Goal: Task Accomplishment & Management: Complete application form

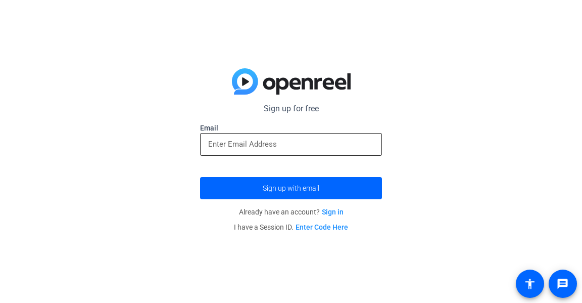
click at [269, 147] on input "email" at bounding box center [291, 144] width 166 height 12
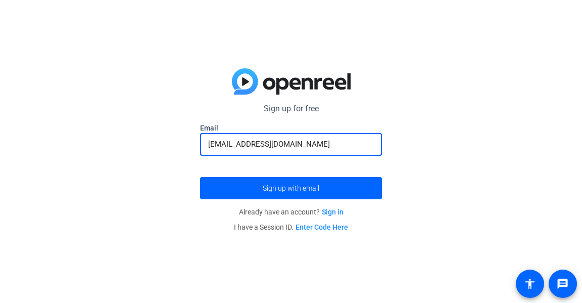
click at [200, 177] on button "Sign up with email" at bounding box center [291, 188] width 182 height 22
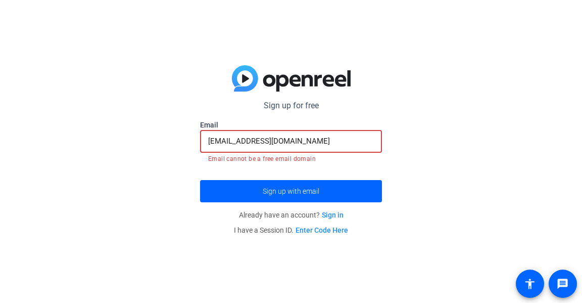
click at [337, 140] on input "[EMAIL_ADDRESS][DOMAIN_NAME]" at bounding box center [291, 141] width 166 height 12
drag, startPoint x: 337, startPoint y: 140, endPoint x: 0, endPoint y: 152, distance: 337.4
click at [0, 152] on div "Sign up for free Email devinadbrown@gmail.com Email cannot be a free email doma…" at bounding box center [291, 151] width 582 height 303
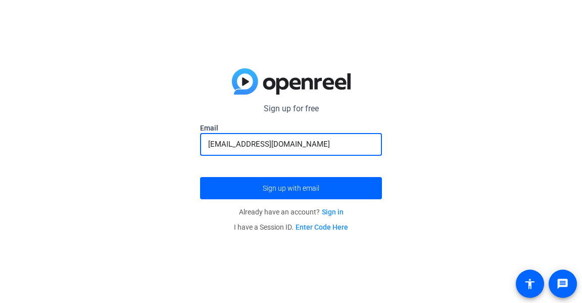
type input "[EMAIL_ADDRESS][DOMAIN_NAME]"
click at [200, 177] on button "Sign up with email" at bounding box center [291, 188] width 182 height 22
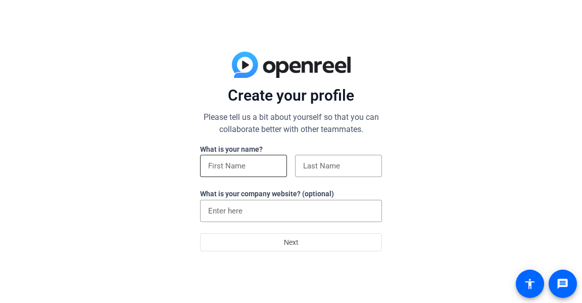
click at [263, 164] on input at bounding box center [243, 166] width 71 height 12
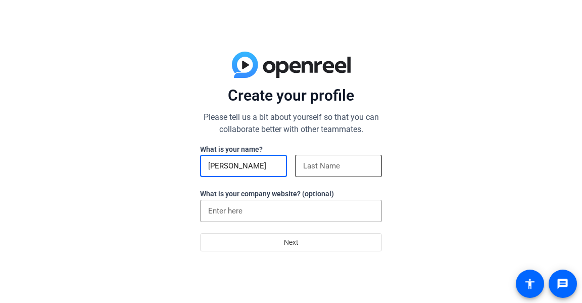
click at [319, 164] on input at bounding box center [338, 166] width 71 height 12
drag, startPoint x: 262, startPoint y: 169, endPoint x: 233, endPoint y: 167, distance: 29.4
click at [233, 167] on input "Devina Brown" at bounding box center [243, 166] width 71 height 12
drag, startPoint x: 252, startPoint y: 166, endPoint x: 258, endPoint y: 166, distance: 5.6
click at [252, 166] on input "Devina Brown" at bounding box center [243, 166] width 71 height 12
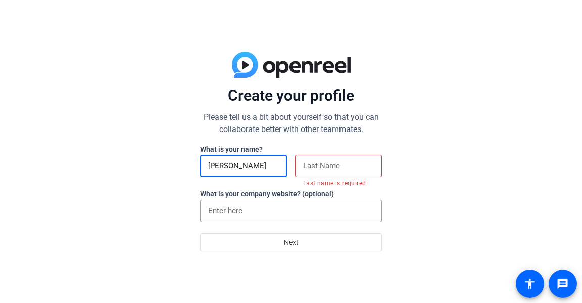
type input "Devina"
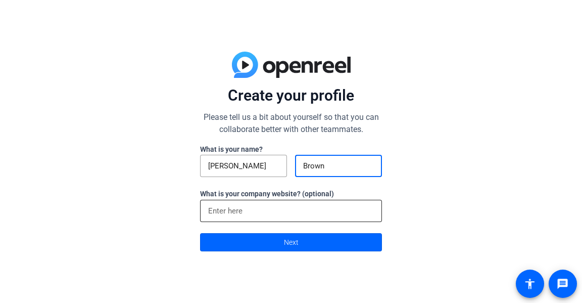
type input "Brown"
click at [227, 213] on input at bounding box center [291, 211] width 166 height 12
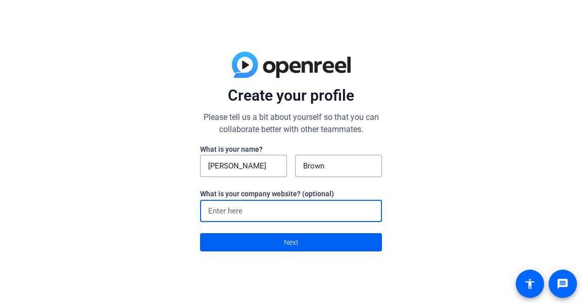
click at [261, 243] on span at bounding box center [291, 242] width 181 height 24
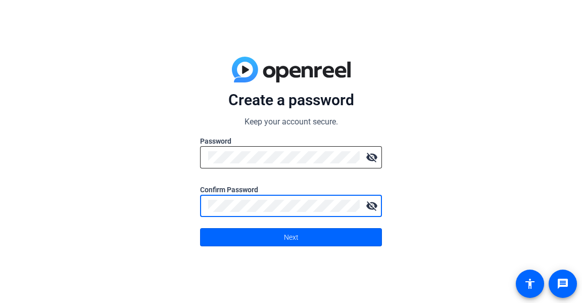
click button "Next" at bounding box center [291, 237] width 182 height 18
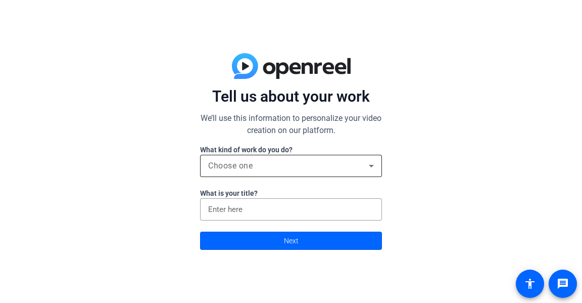
click at [261, 166] on div "Choose one" at bounding box center [288, 166] width 161 height 12
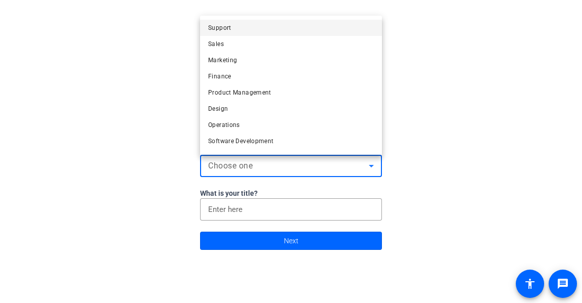
click at [250, 27] on mat-option "Support" at bounding box center [291, 28] width 182 height 16
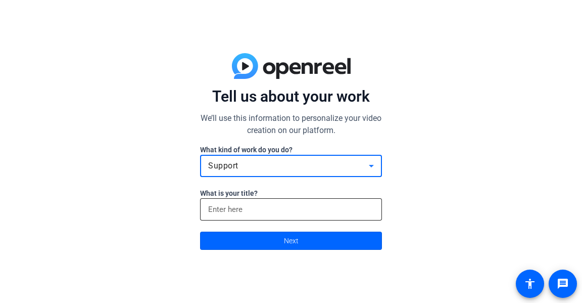
click at [231, 213] on input at bounding box center [291, 209] width 166 height 12
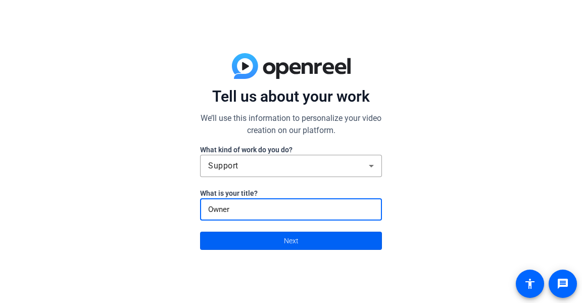
type input "Owner"
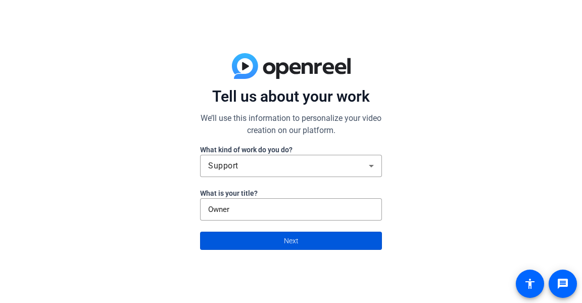
click at [287, 244] on span "Next" at bounding box center [291, 240] width 15 height 19
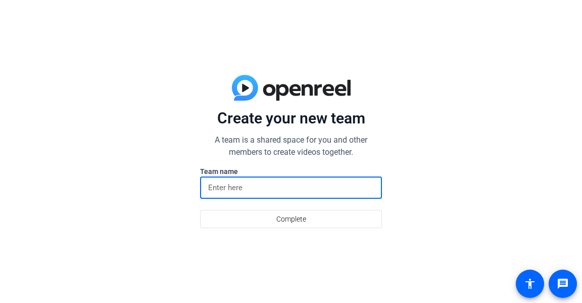
click at [269, 192] on input at bounding box center [291, 187] width 166 height 12
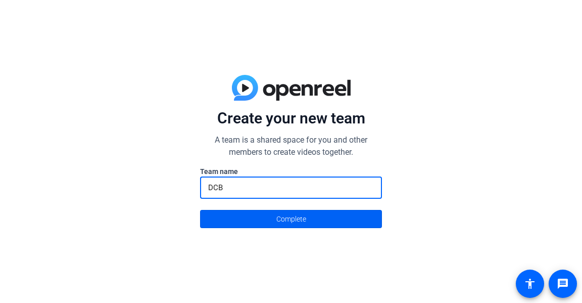
type input "DCB"
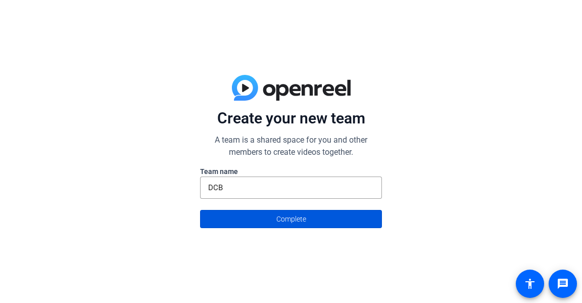
click at [284, 220] on span "Complete" at bounding box center [292, 218] width 30 height 19
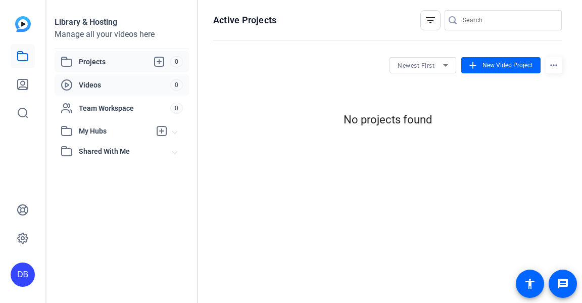
click at [113, 84] on span "Videos" at bounding box center [124, 85] width 91 height 10
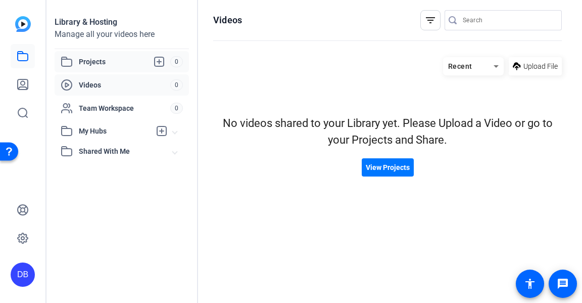
click at [96, 64] on span "Projects" at bounding box center [124, 62] width 91 height 12
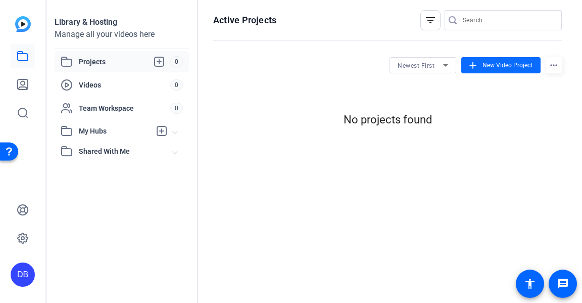
click at [505, 65] on span "New Video Project" at bounding box center [508, 65] width 50 height 9
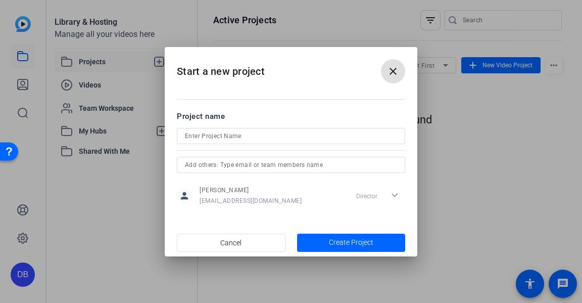
click at [241, 135] on input at bounding box center [291, 136] width 212 height 12
type input "[DATE]"
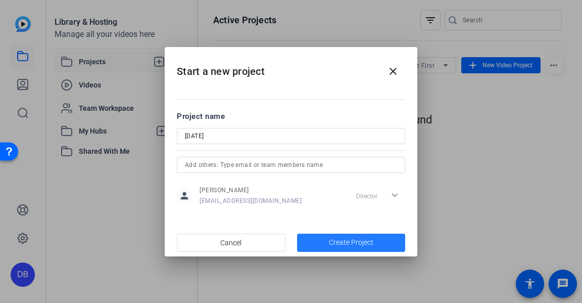
click at [340, 241] on span "Create Project" at bounding box center [351, 242] width 44 height 11
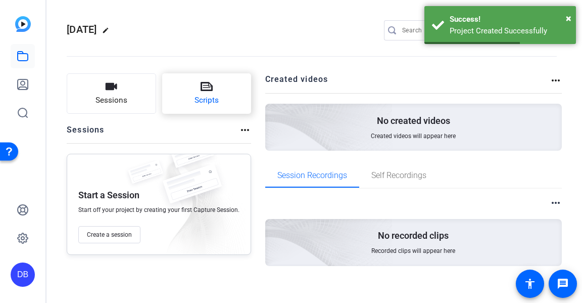
click at [211, 94] on button "Scripts" at bounding box center [206, 93] width 89 height 40
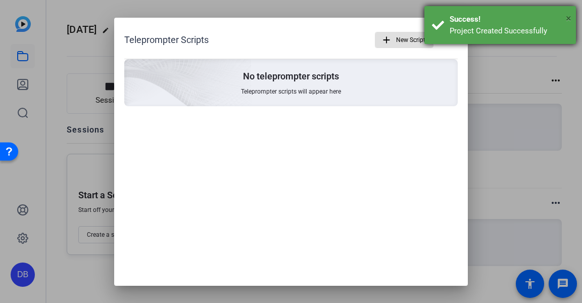
click at [571, 17] on span "×" at bounding box center [569, 18] width 6 height 12
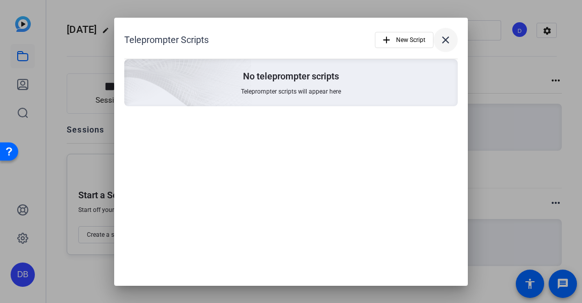
click at [445, 40] on mat-icon "close" at bounding box center [446, 40] width 12 height 12
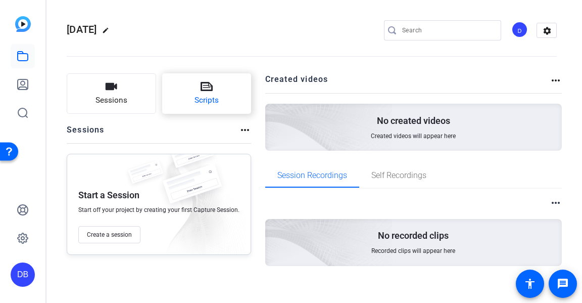
click at [208, 98] on span "Scripts" at bounding box center [207, 101] width 24 height 12
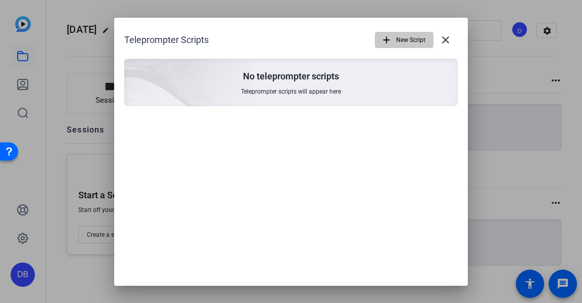
click at [415, 38] on span "New Script" at bounding box center [410, 39] width 29 height 19
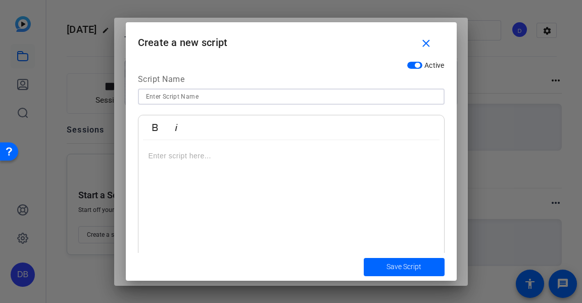
click at [213, 93] on input at bounding box center [291, 96] width 291 height 12
type input "[DATE]"
click at [175, 137] on button "Italic" at bounding box center [176, 127] width 19 height 20
click at [181, 165] on div "​" at bounding box center [292, 203] width 306 height 126
click at [157, 147] on div "​" at bounding box center [292, 203] width 306 height 126
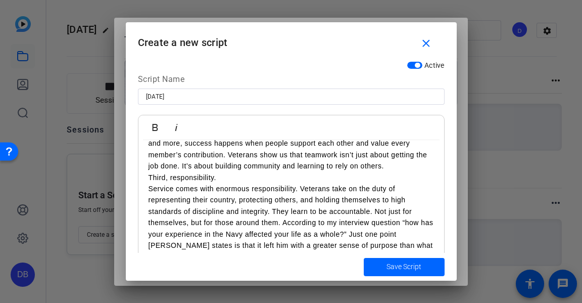
scroll to position [505, 0]
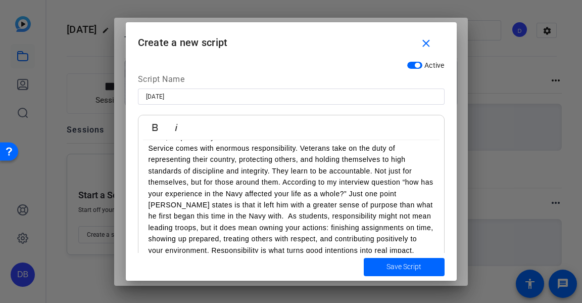
click at [426, 150] on div "Next, teamwork. In the military, no one succeeds alone. Every mission depends o…" at bounding box center [292, 24] width 306 height 778
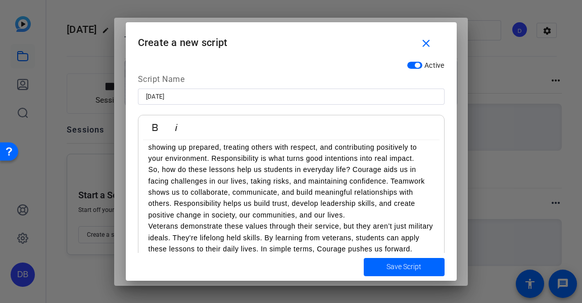
scroll to position [596, 0]
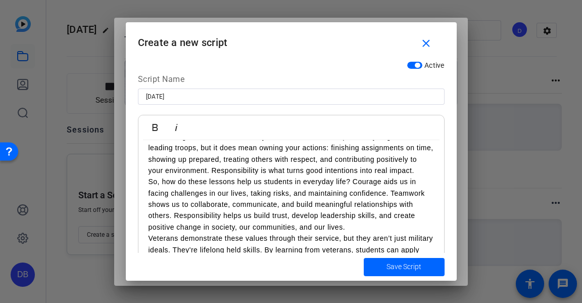
click at [220, 176] on p "Third, responsibility. Service comes with enormous responsibility. Veterans tak…" at bounding box center [292, 114] width 286 height 124
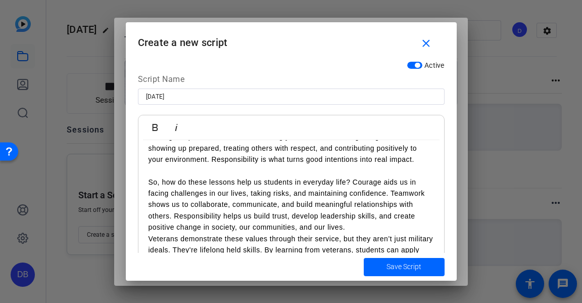
scroll to position [709, 0]
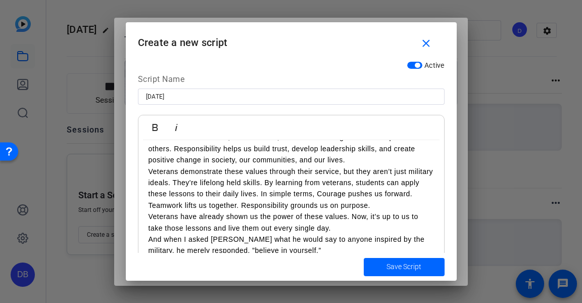
click at [348, 226] on p "Veterans have already shown us the power of these values. Now, it’s up to us to…" at bounding box center [292, 222] width 286 height 23
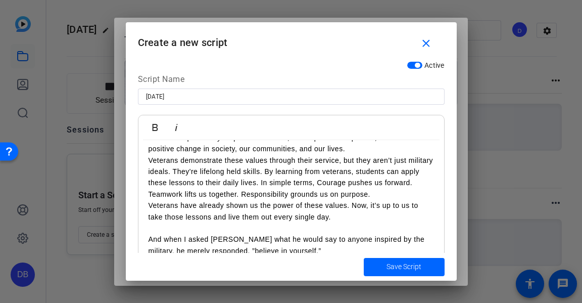
scroll to position [720, 0]
click at [398, 264] on span "Save Script" at bounding box center [404, 266] width 35 height 11
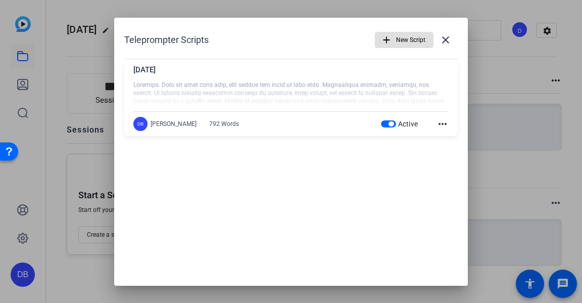
click at [506, 72] on div at bounding box center [291, 151] width 582 height 303
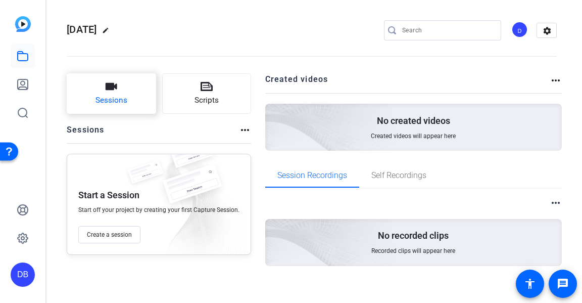
click at [129, 101] on button "Sessions" at bounding box center [111, 93] width 89 height 40
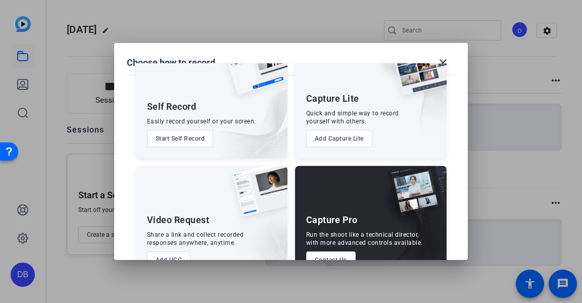
scroll to position [68, 0]
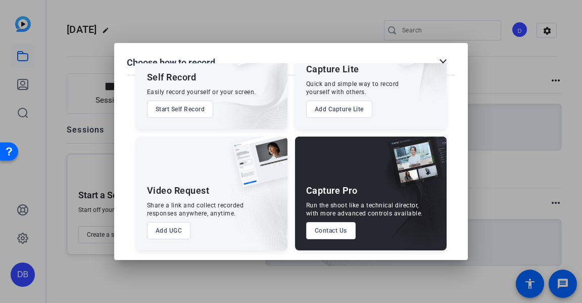
click at [188, 110] on button "Start Self Record" at bounding box center [180, 109] width 67 height 17
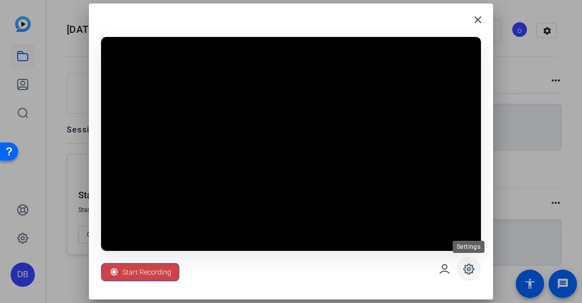
click at [467, 267] on icon at bounding box center [469, 269] width 12 height 12
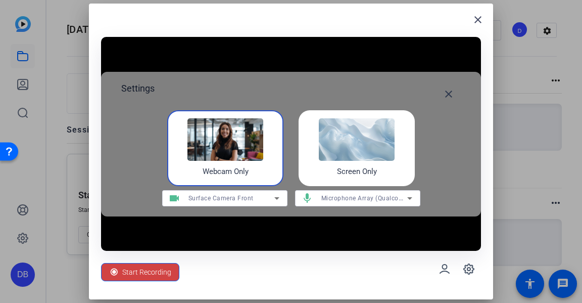
click at [354, 149] on img at bounding box center [357, 139] width 76 height 42
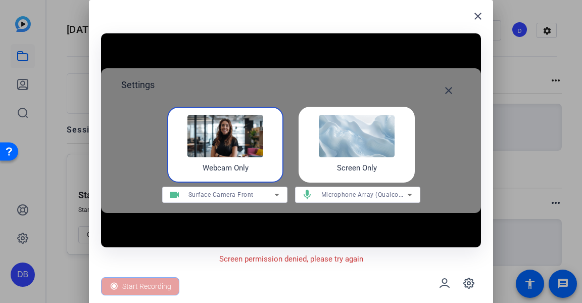
click at [235, 164] on h4 "Webcam Only" at bounding box center [226, 168] width 46 height 12
click at [307, 280] on div "Start Recording" at bounding box center [291, 283] width 380 height 36
click at [362, 263] on p "Screen permission denied, please try again" at bounding box center [291, 259] width 144 height 12
click at [360, 262] on p "Screen permission denied, please try again" at bounding box center [291, 259] width 144 height 12
click at [483, 11] on mat-icon "close" at bounding box center [478, 16] width 12 height 12
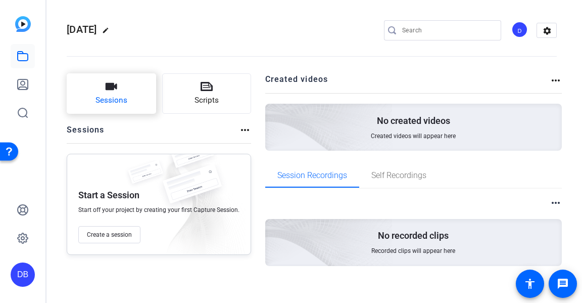
click at [112, 98] on span "Sessions" at bounding box center [112, 101] width 32 height 12
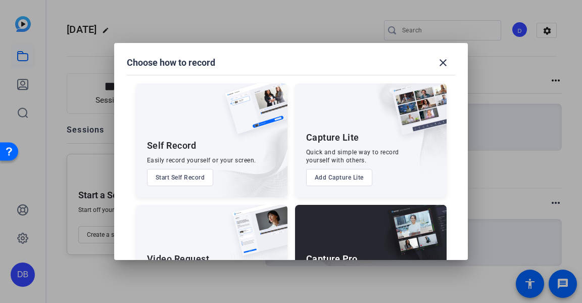
click at [187, 178] on button "Start Self Record" at bounding box center [180, 177] width 67 height 17
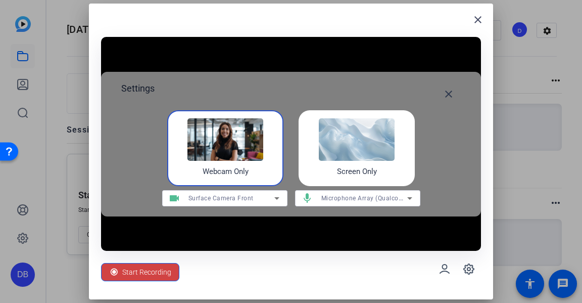
click at [515, 8] on div at bounding box center [291, 151] width 582 height 303
click at [483, 13] on span at bounding box center [478, 20] width 24 height 24
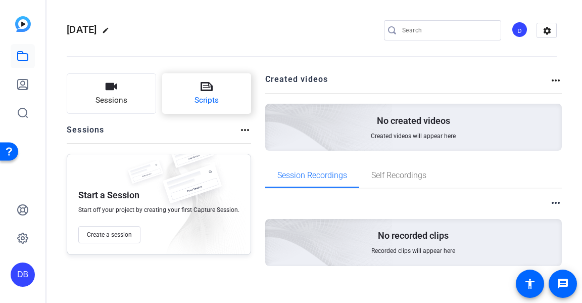
click at [187, 108] on button "Scripts" at bounding box center [206, 93] width 89 height 40
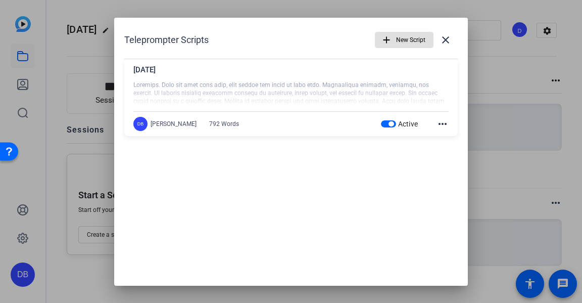
click at [313, 91] on div at bounding box center [290, 93] width 315 height 25
click at [444, 123] on mat-icon "more_horiz" at bounding box center [443, 124] width 12 height 12
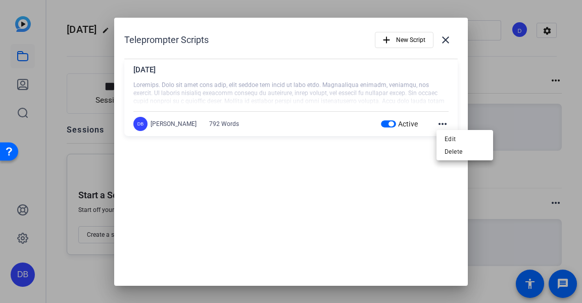
click at [328, 205] on div at bounding box center [291, 151] width 582 height 303
click at [446, 34] on mat-icon "close" at bounding box center [446, 40] width 12 height 12
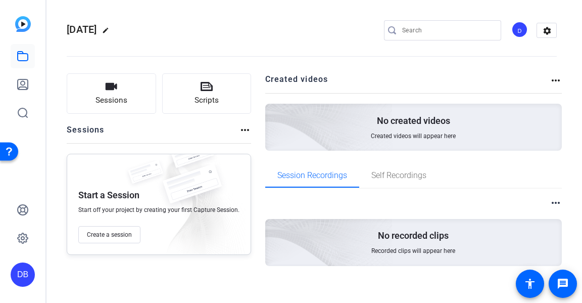
scroll to position [8, 0]
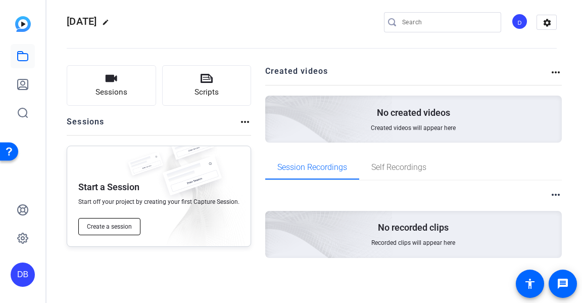
click at [99, 227] on span "Create a session" at bounding box center [109, 226] width 45 height 8
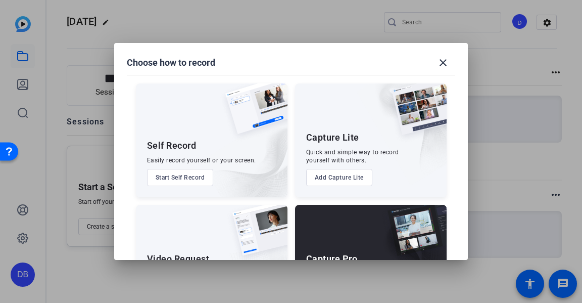
scroll to position [0, 0]
click at [201, 179] on button "Start Self Record" at bounding box center [180, 177] width 67 height 17
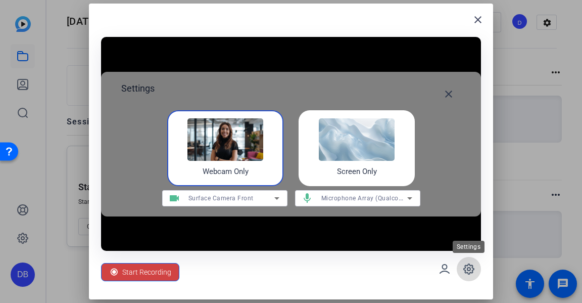
click at [469, 267] on icon at bounding box center [469, 268] width 3 height 3
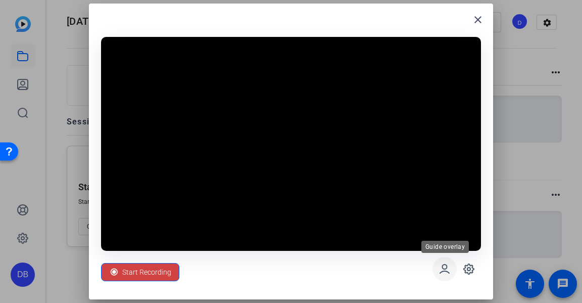
click at [441, 270] on icon at bounding box center [445, 269] width 12 height 12
click at [443, 265] on icon at bounding box center [444, 268] width 9 height 9
click at [469, 266] on icon at bounding box center [469, 269] width 12 height 12
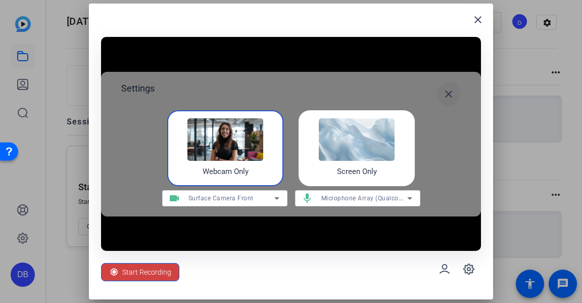
click at [454, 94] on mat-icon "close" at bounding box center [449, 94] width 12 height 12
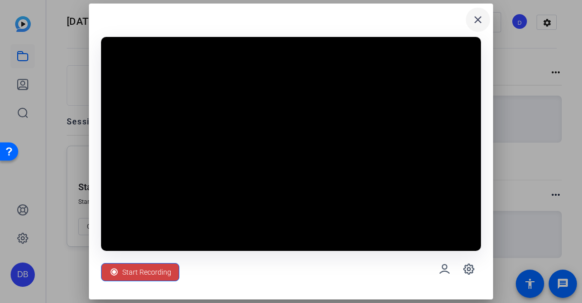
click at [479, 14] on mat-icon "close" at bounding box center [478, 20] width 12 height 12
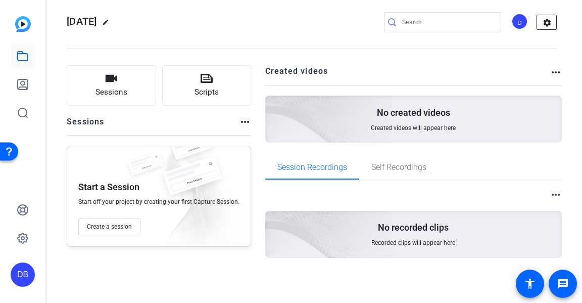
click at [540, 21] on mat-icon "settings" at bounding box center [547, 22] width 20 height 15
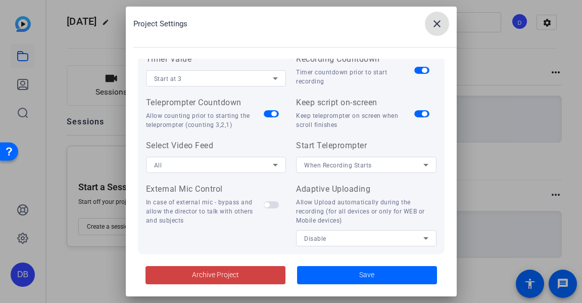
scroll to position [202, 0]
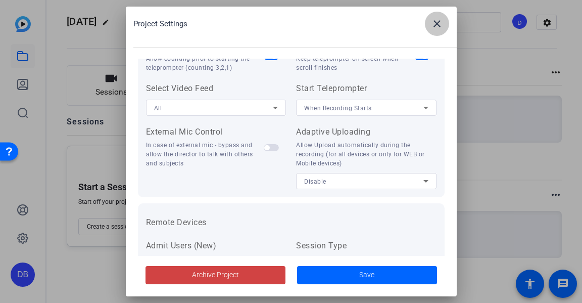
click at [435, 22] on mat-icon "close" at bounding box center [437, 24] width 12 height 12
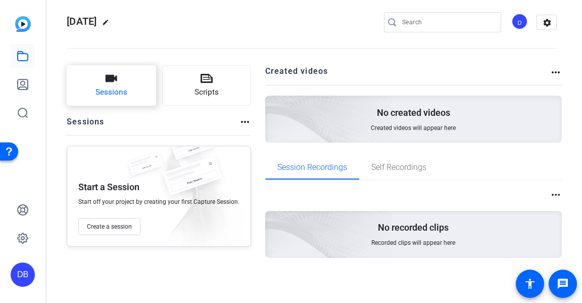
click at [131, 97] on button "Sessions" at bounding box center [111, 85] width 89 height 40
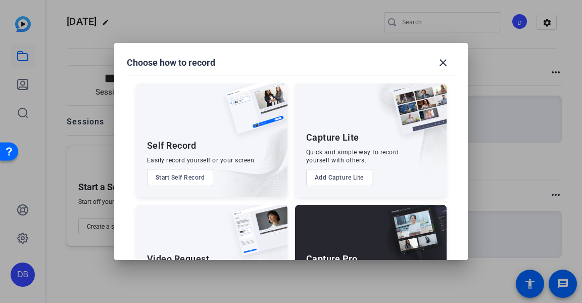
click at [187, 177] on button "Start Self Record" at bounding box center [180, 177] width 67 height 17
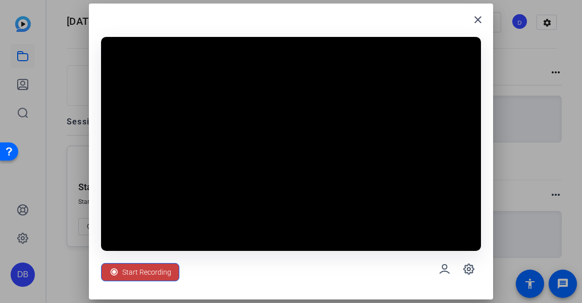
click at [149, 273] on span "Start Recording" at bounding box center [146, 271] width 49 height 19
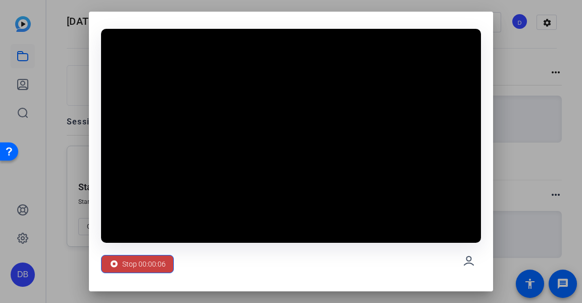
click at [141, 267] on span "Stop 00:00:06" at bounding box center [143, 263] width 43 height 19
click at [143, 264] on span "Stop 00:00:07" at bounding box center [143, 263] width 43 height 19
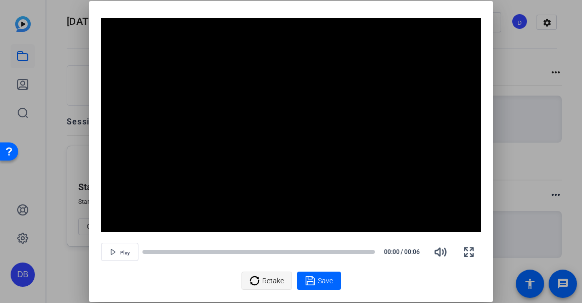
click at [275, 284] on span "Retake" at bounding box center [273, 280] width 22 height 19
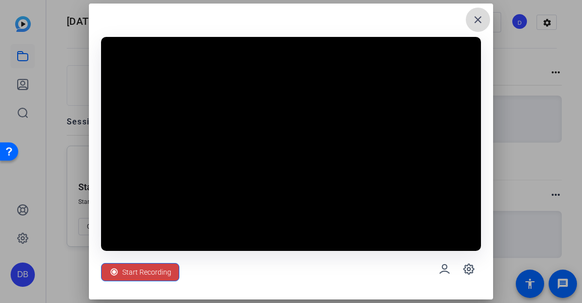
click at [475, 20] on mat-icon "close" at bounding box center [478, 20] width 12 height 12
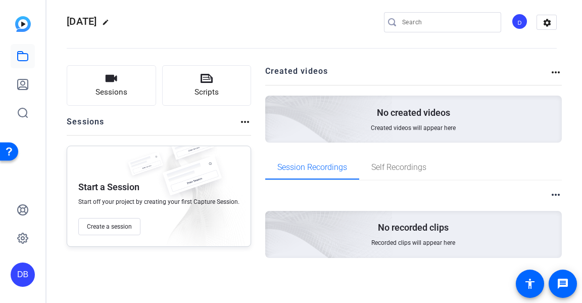
click at [242, 122] on mat-icon "more_horiz" at bounding box center [245, 122] width 12 height 12
click at [242, 122] on div at bounding box center [291, 151] width 582 height 303
click at [115, 228] on span "Create a session" at bounding box center [109, 226] width 45 height 8
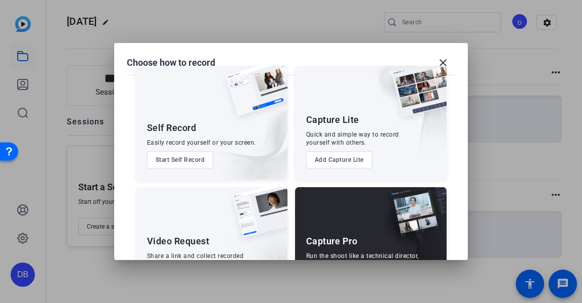
scroll to position [0, 0]
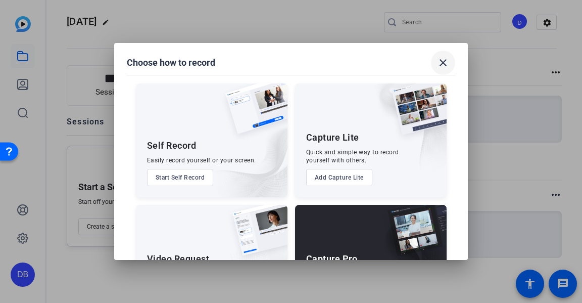
click at [448, 61] on mat-icon "close" at bounding box center [443, 63] width 12 height 12
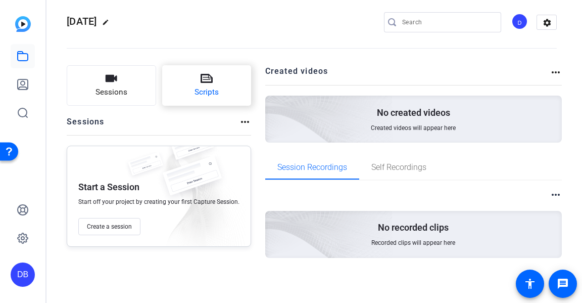
click at [238, 101] on button "Scripts" at bounding box center [206, 85] width 89 height 40
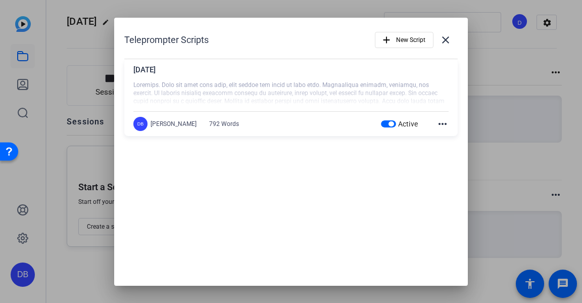
click at [442, 122] on mat-icon "more_horiz" at bounding box center [443, 124] width 12 height 12
drag, startPoint x: 296, startPoint y: 210, endPoint x: 298, endPoint y: 174, distance: 35.9
click at [297, 210] on div at bounding box center [291, 151] width 582 height 303
click at [223, 124] on div "792 Words" at bounding box center [224, 124] width 30 height 8
click at [348, 93] on div at bounding box center [290, 93] width 315 height 25
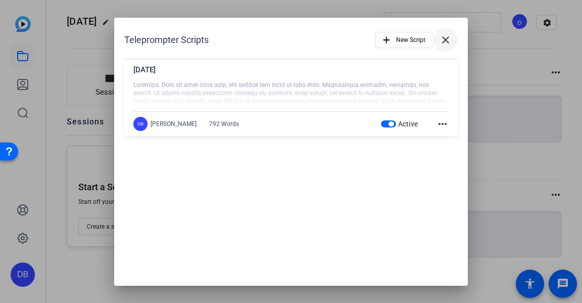
click at [450, 36] on mat-icon "close" at bounding box center [446, 40] width 12 height 12
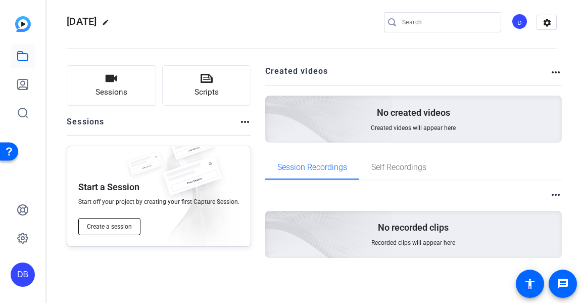
click at [127, 227] on span "Create a session" at bounding box center [109, 226] width 45 height 8
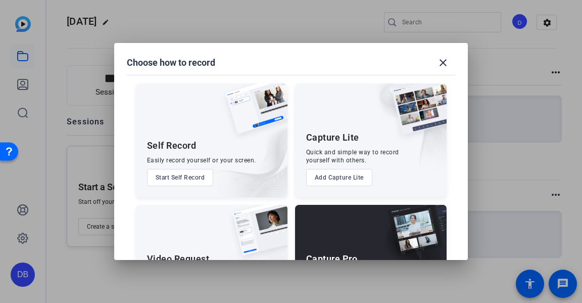
click at [183, 179] on button "Start Self Record" at bounding box center [180, 177] width 67 height 17
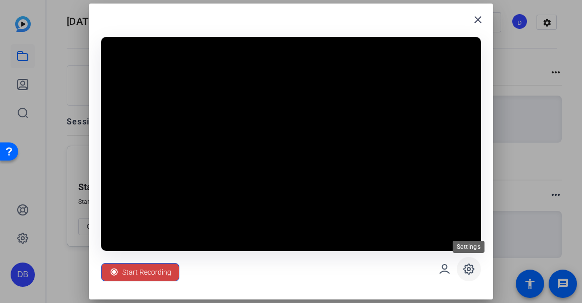
click at [474, 270] on icon at bounding box center [469, 269] width 12 height 12
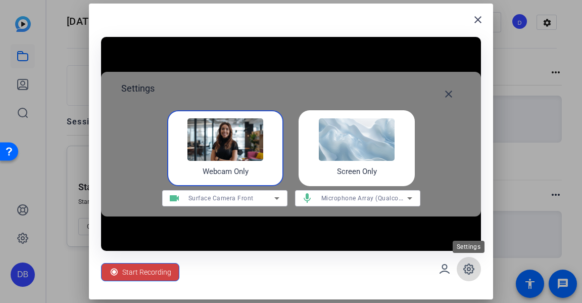
click at [468, 271] on icon at bounding box center [469, 269] width 12 height 12
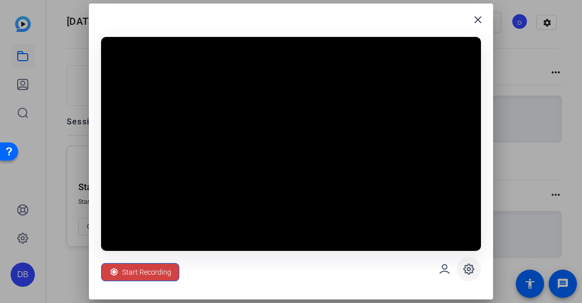
click at [468, 271] on icon at bounding box center [469, 269] width 12 height 12
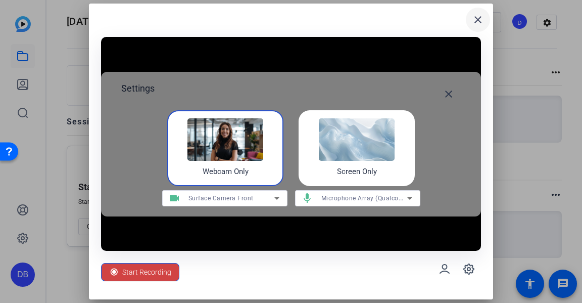
click at [482, 14] on mat-icon "close" at bounding box center [478, 20] width 12 height 12
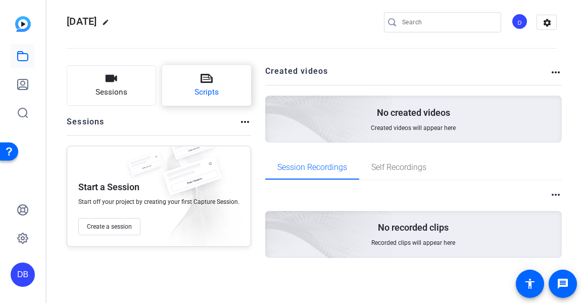
click at [217, 88] on span "Scripts" at bounding box center [207, 92] width 24 height 12
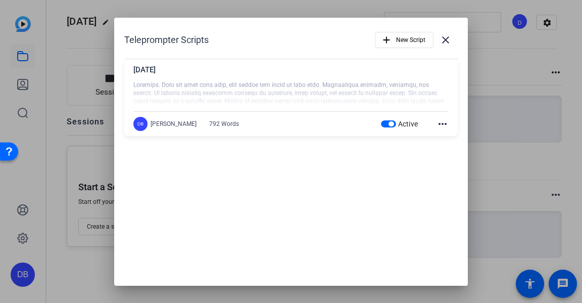
click at [444, 122] on mat-icon "more_horiz" at bounding box center [443, 124] width 12 height 12
click at [446, 135] on span "Edit" at bounding box center [465, 138] width 40 height 12
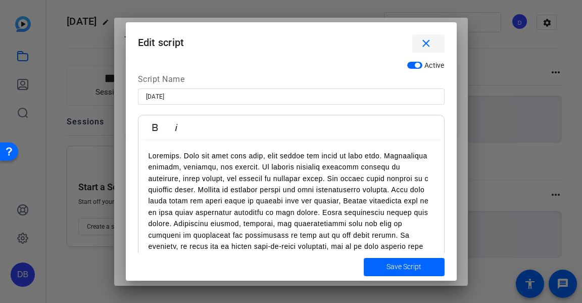
click at [423, 42] on mat-icon "close" at bounding box center [426, 43] width 13 height 13
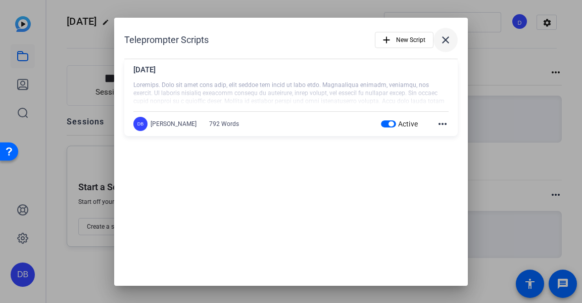
click at [444, 39] on mat-icon "close" at bounding box center [446, 40] width 12 height 12
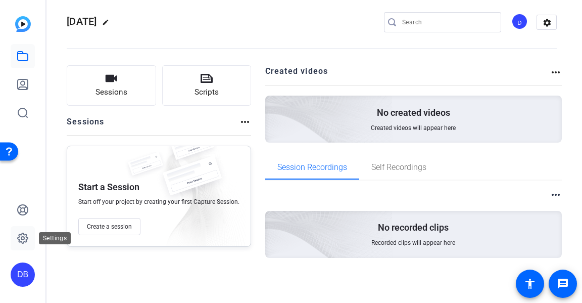
click at [20, 240] on icon at bounding box center [23, 238] width 12 height 12
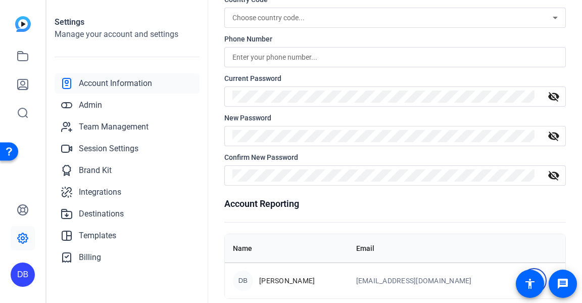
scroll to position [189, 0]
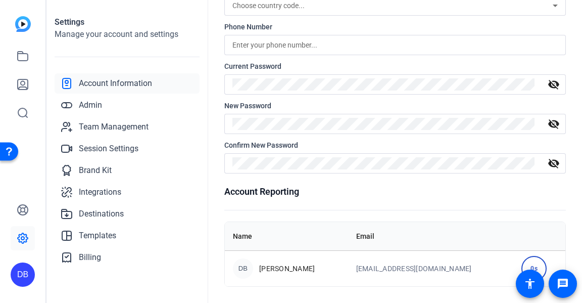
click at [27, 21] on img at bounding box center [23, 24] width 16 height 16
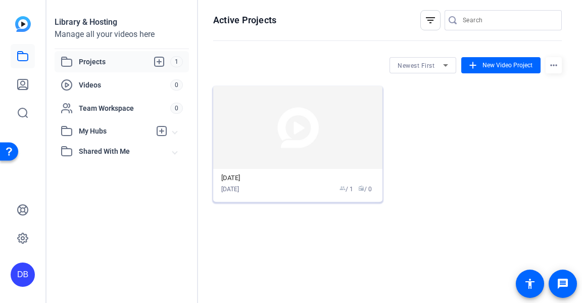
click at [306, 144] on img at bounding box center [297, 127] width 169 height 83
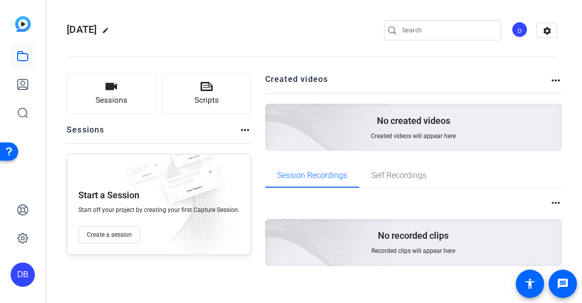
click at [552, 79] on mat-icon "more_horiz" at bounding box center [556, 80] width 12 height 12
click at [552, 79] on div at bounding box center [291, 151] width 582 height 303
click at [243, 129] on mat-icon "more_horiz" at bounding box center [245, 130] width 12 height 12
click at [243, 129] on div at bounding box center [291, 151] width 582 height 303
click at [543, 36] on mat-icon "settings" at bounding box center [547, 30] width 20 height 15
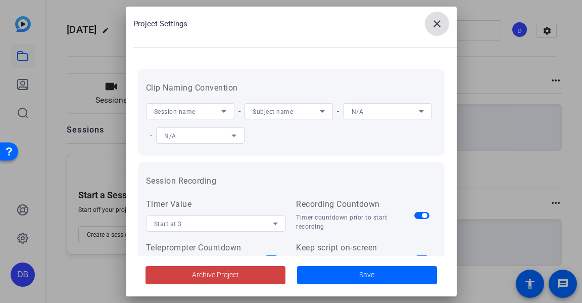
click at [197, 114] on div "Session name" at bounding box center [187, 111] width 67 height 13
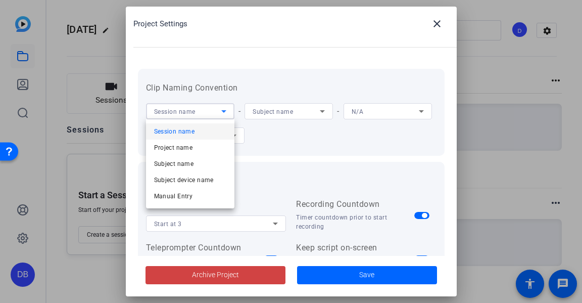
click at [197, 113] on div at bounding box center [291, 151] width 582 height 303
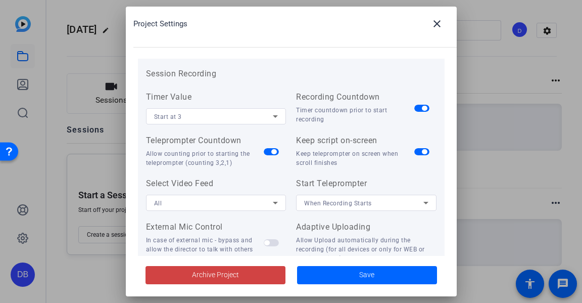
scroll to position [101, 0]
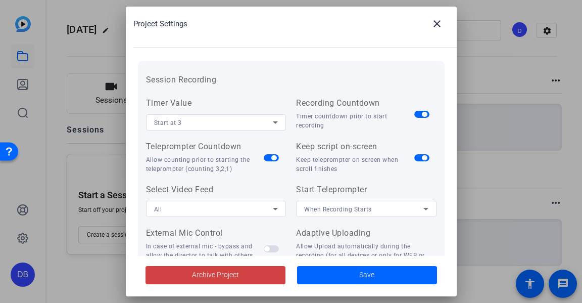
click at [228, 207] on div "All" at bounding box center [213, 209] width 119 height 13
click at [228, 207] on div at bounding box center [291, 151] width 582 height 303
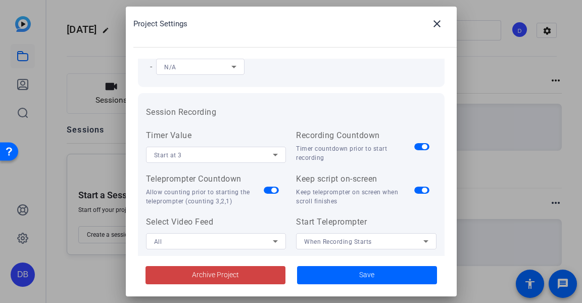
scroll to position [63, 0]
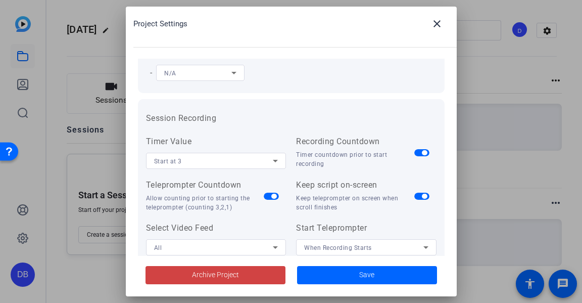
click at [364, 244] on span "When Recording Starts" at bounding box center [338, 247] width 68 height 7
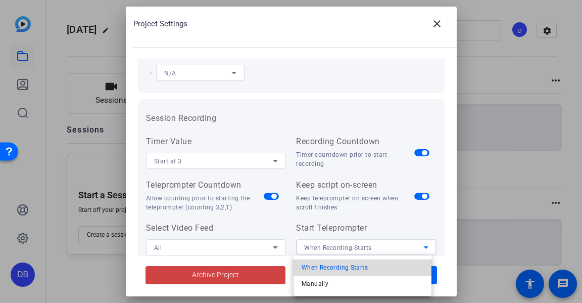
click at [345, 265] on span "When Recording Starts" at bounding box center [335, 267] width 66 height 12
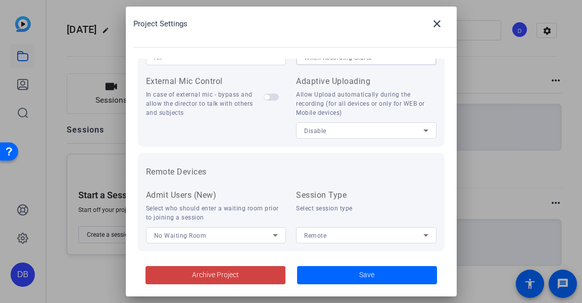
scroll to position [264, 0]
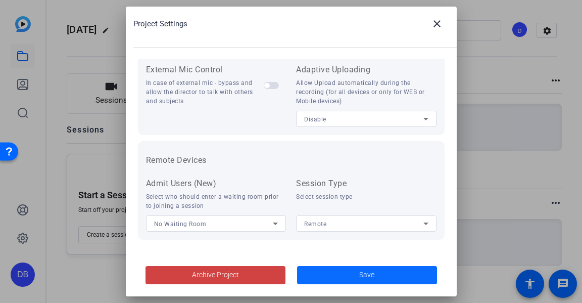
click at [343, 279] on span at bounding box center [367, 275] width 140 height 24
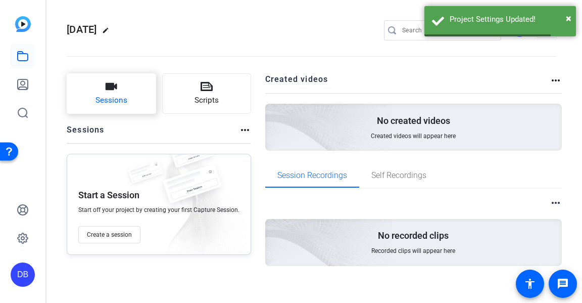
click at [94, 100] on button "Sessions" at bounding box center [111, 93] width 89 height 40
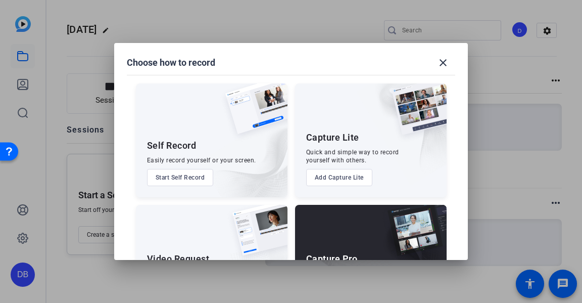
click at [176, 182] on button "Start Self Record" at bounding box center [180, 177] width 67 height 17
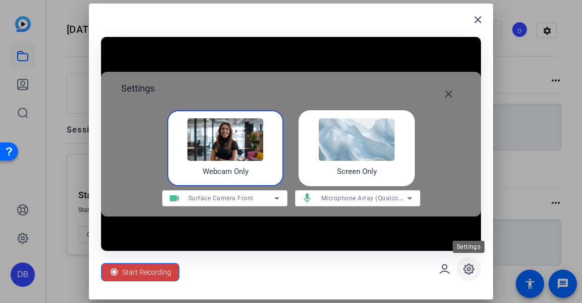
click at [470, 269] on icon at bounding box center [469, 269] width 12 height 12
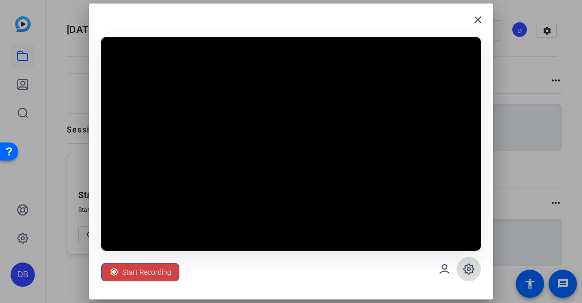
click at [470, 269] on icon at bounding box center [469, 269] width 12 height 12
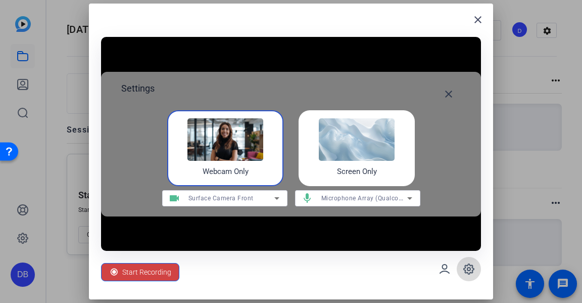
click at [470, 269] on icon at bounding box center [469, 269] width 12 height 12
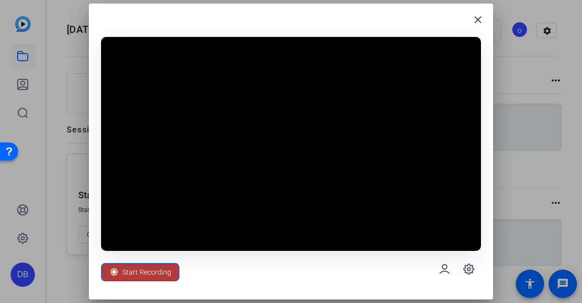
click at [151, 270] on span "Start Recording" at bounding box center [146, 271] width 49 height 19
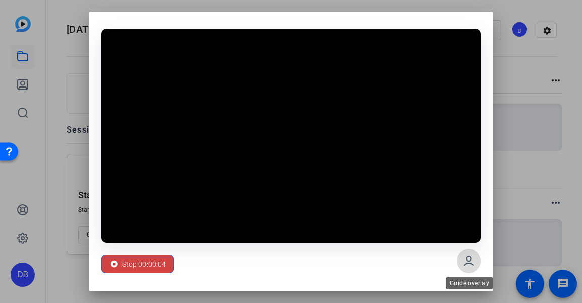
click at [469, 262] on icon at bounding box center [469, 260] width 9 height 9
click at [446, 16] on div "Stop 00:00:06" at bounding box center [291, 152] width 404 height 280
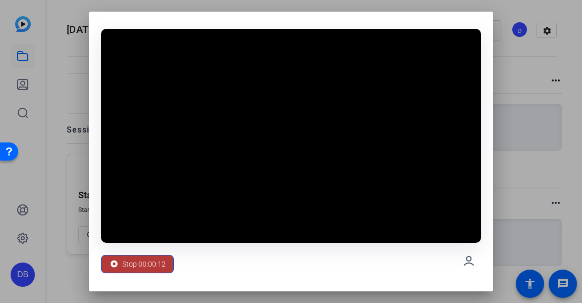
click at [149, 265] on span "Stop 00:00:12" at bounding box center [143, 263] width 43 height 19
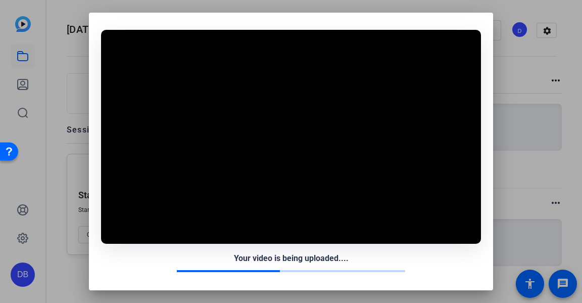
click at [151, 264] on div "Your video is being uploaded...." at bounding box center [291, 262] width 380 height 20
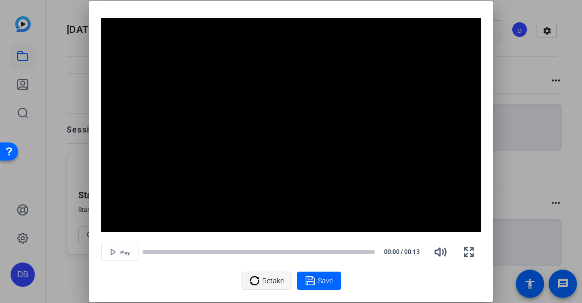
click at [274, 281] on span "Retake" at bounding box center [273, 280] width 22 height 19
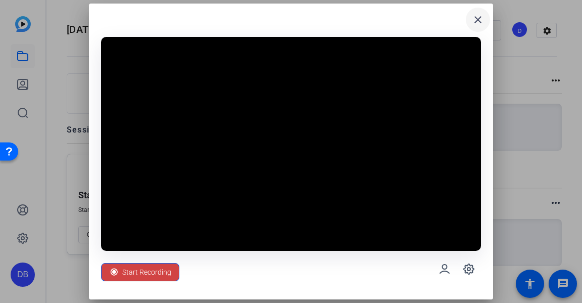
click at [475, 18] on mat-icon "close" at bounding box center [478, 20] width 12 height 12
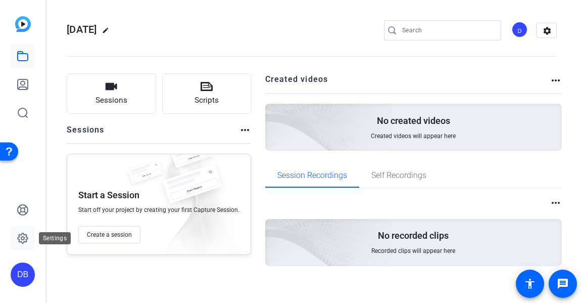
click at [22, 235] on icon at bounding box center [23, 238] width 10 height 10
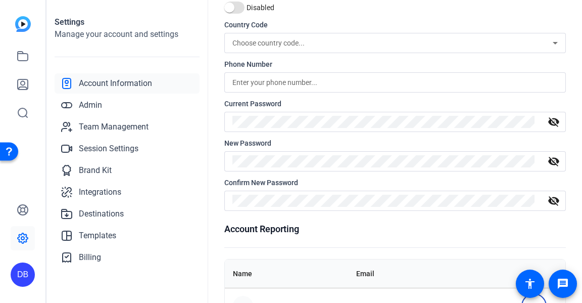
scroll to position [189, 0]
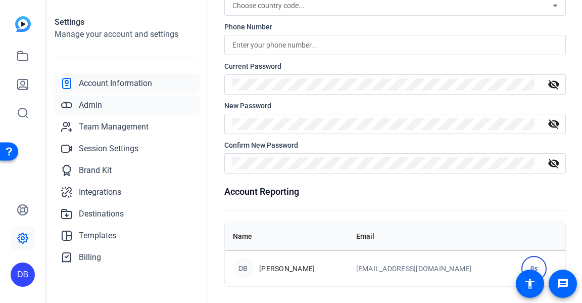
click at [120, 107] on link "Admin" at bounding box center [127, 105] width 145 height 20
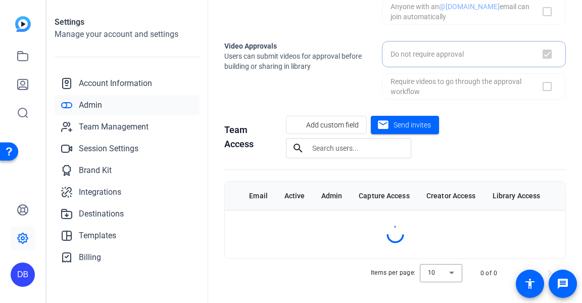
checkbox input "true"
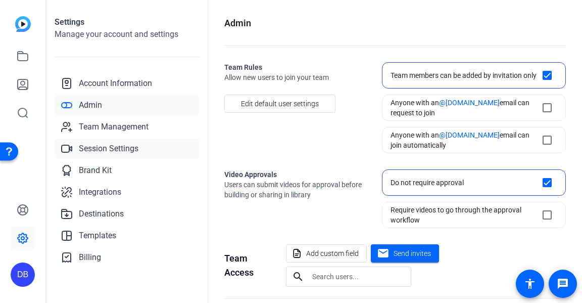
click at [110, 144] on span "Session Settings" at bounding box center [109, 149] width 60 height 12
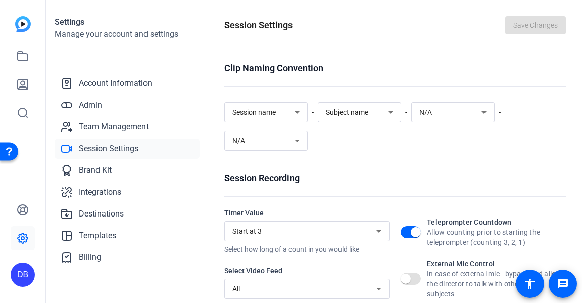
scroll to position [101, 0]
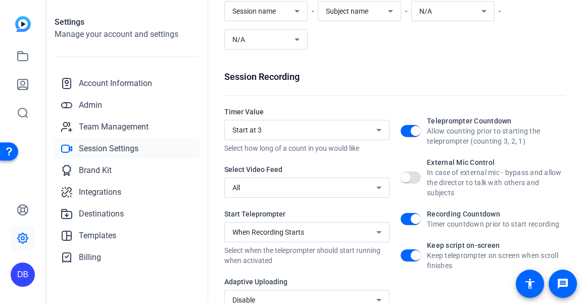
click at [316, 188] on div "All" at bounding box center [305, 187] width 144 height 12
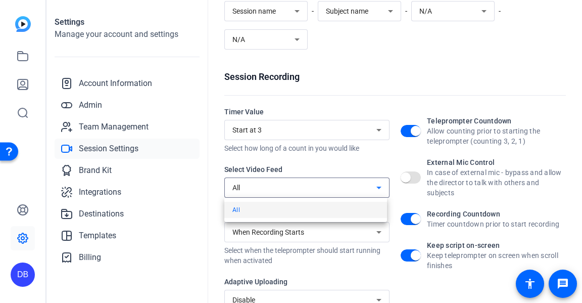
click at [316, 188] on div at bounding box center [291, 151] width 582 height 303
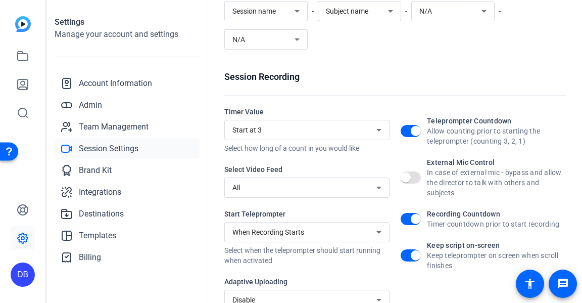
click at [321, 128] on div "Start at 3" at bounding box center [305, 130] width 144 height 12
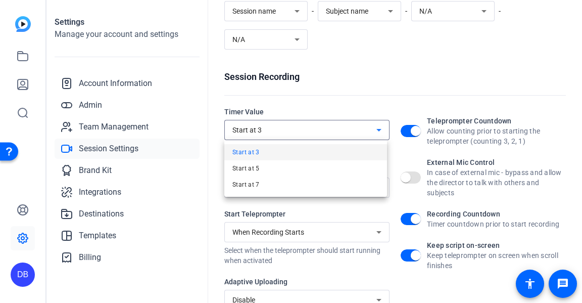
click at [321, 128] on div at bounding box center [291, 151] width 582 height 303
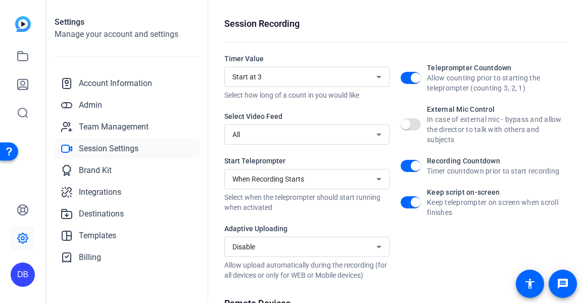
scroll to position [202, 0]
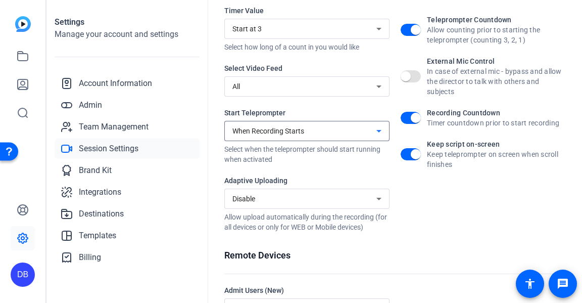
click at [329, 134] on div "When Recording Starts" at bounding box center [305, 131] width 144 height 12
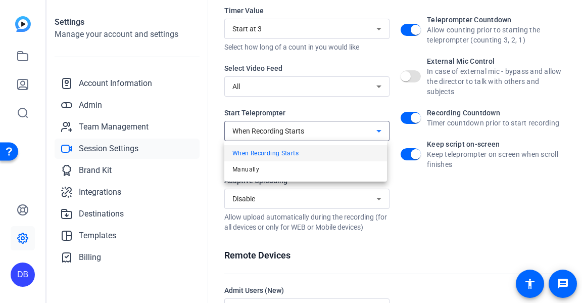
click at [329, 134] on div at bounding box center [291, 151] width 582 height 303
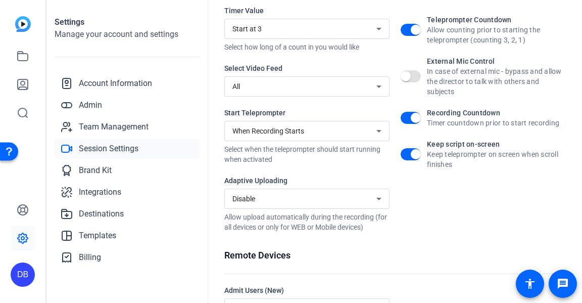
click at [291, 132] on span "When Recording Starts" at bounding box center [269, 131] width 72 height 8
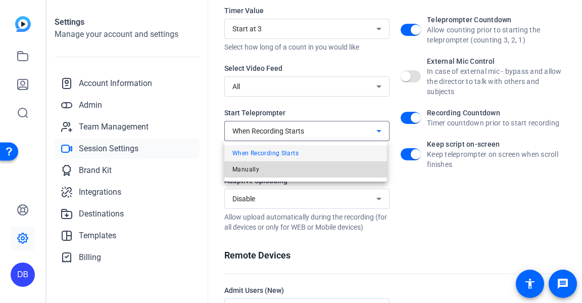
click at [282, 165] on mat-option "Manually" at bounding box center [305, 169] width 163 height 16
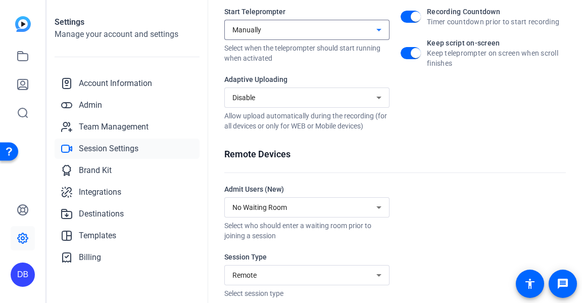
scroll to position [315, 0]
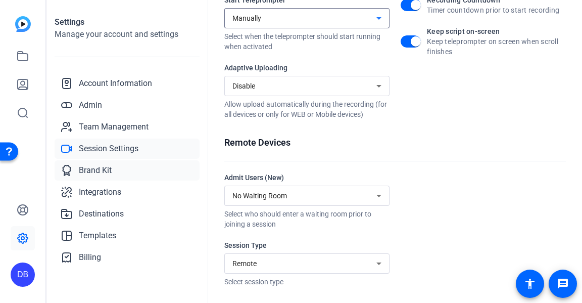
click at [121, 169] on link "Brand Kit" at bounding box center [127, 170] width 145 height 20
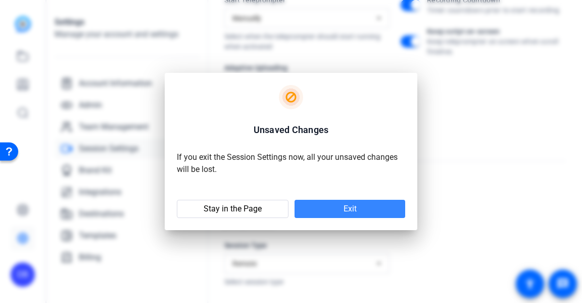
click at [335, 210] on span at bounding box center [350, 209] width 111 height 24
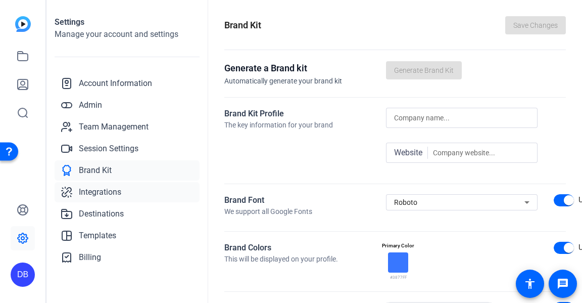
click at [112, 190] on span "Integrations" at bounding box center [100, 192] width 42 height 12
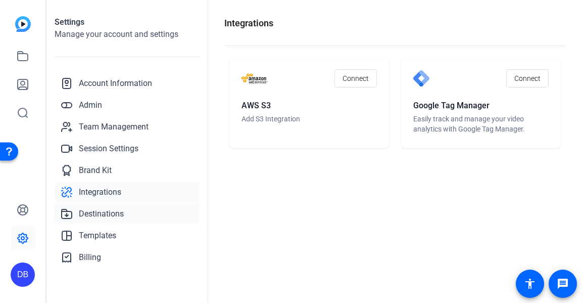
click at [111, 211] on span "Destinations" at bounding box center [101, 214] width 45 height 12
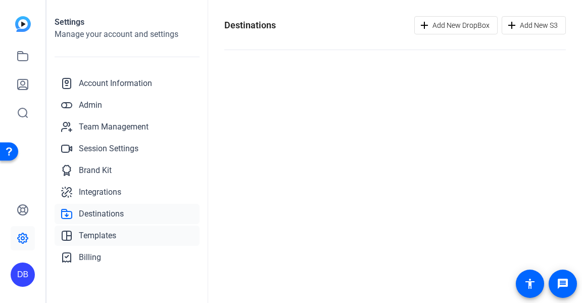
click at [105, 238] on span "Templates" at bounding box center [97, 235] width 37 height 12
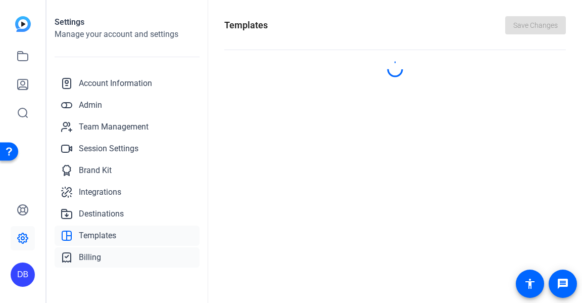
click at [97, 256] on span "Billing" at bounding box center [90, 257] width 22 height 12
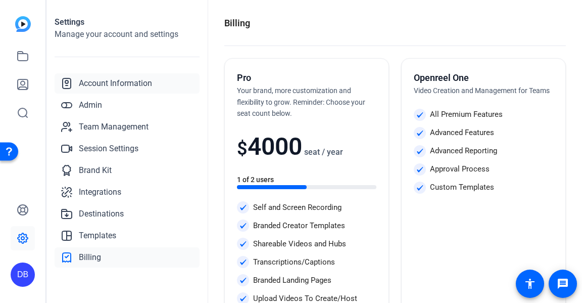
click at [117, 83] on span "Account Information" at bounding box center [115, 83] width 73 height 12
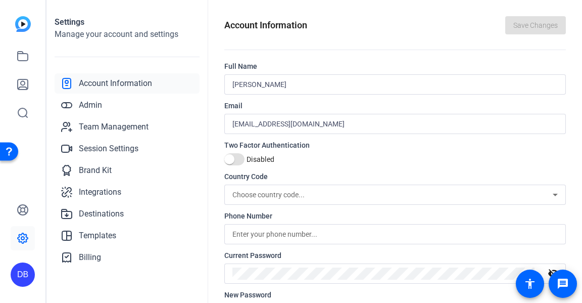
click at [25, 24] on img at bounding box center [23, 24] width 16 height 16
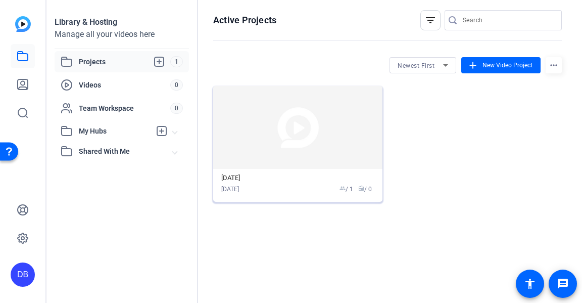
click at [265, 149] on img at bounding box center [297, 127] width 169 height 83
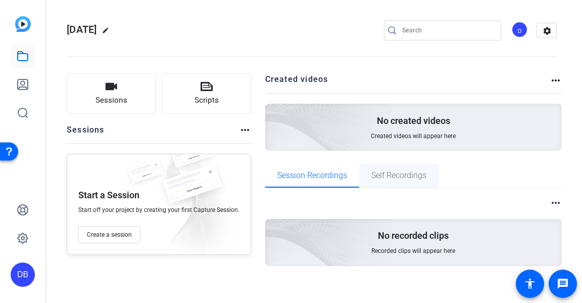
click at [408, 178] on span "Self Recordings" at bounding box center [399, 175] width 55 height 8
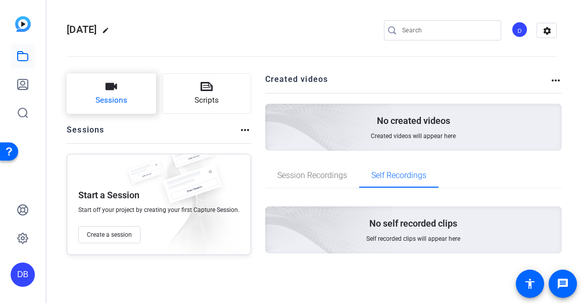
click at [121, 106] on span "Sessions" at bounding box center [112, 101] width 32 height 12
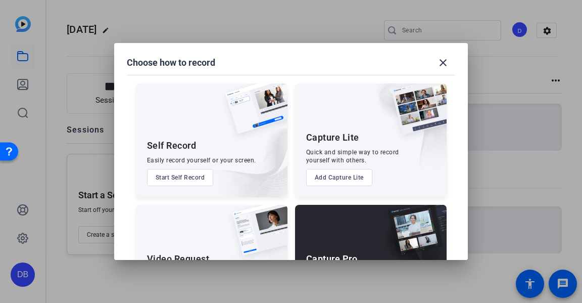
scroll to position [68, 0]
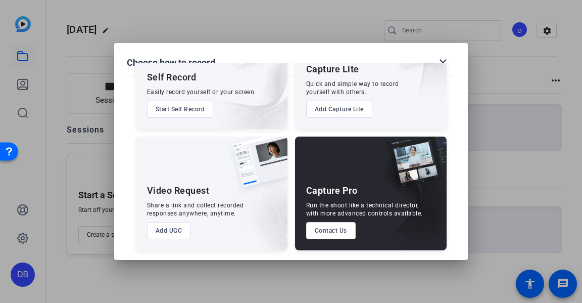
click at [187, 109] on button "Start Self Record" at bounding box center [180, 109] width 67 height 17
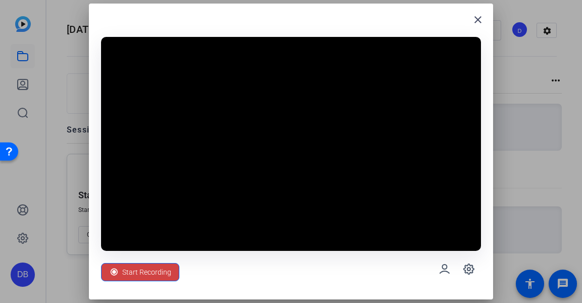
click at [375, 17] on div "close" at bounding box center [291, 24] width 380 height 16
click at [403, 283] on div "Start Recording" at bounding box center [291, 269] width 380 height 36
click at [468, 268] on icon at bounding box center [469, 268] width 3 height 3
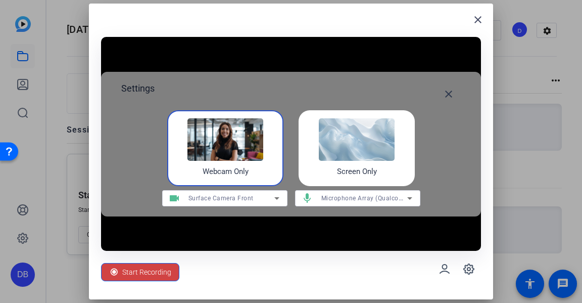
click at [376, 163] on div "Screen Only" at bounding box center [357, 148] width 116 height 76
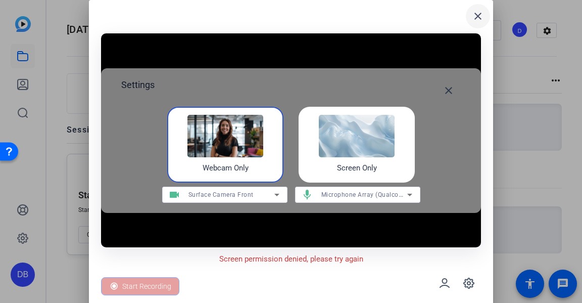
click at [477, 14] on mat-icon "close" at bounding box center [478, 16] width 12 height 12
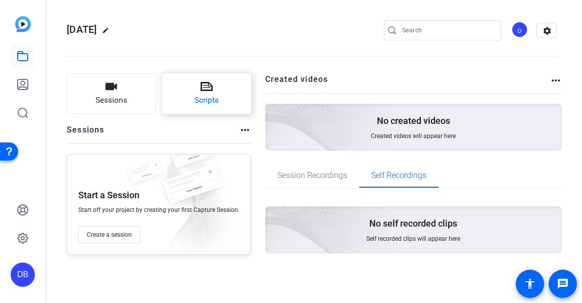
click at [234, 97] on button "Scripts" at bounding box center [206, 93] width 89 height 40
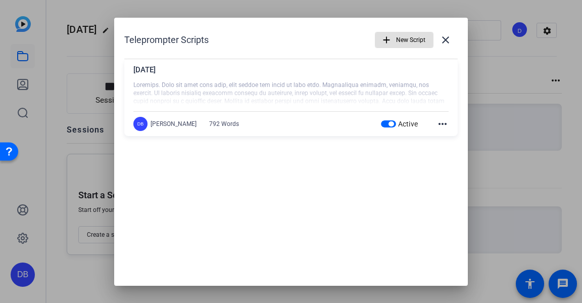
click at [415, 39] on span "New Script" at bounding box center [410, 39] width 29 height 19
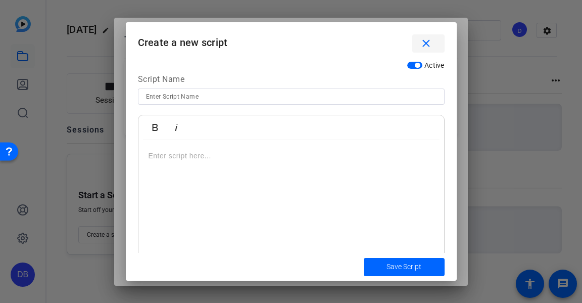
click at [427, 40] on mat-icon "close" at bounding box center [426, 43] width 13 height 13
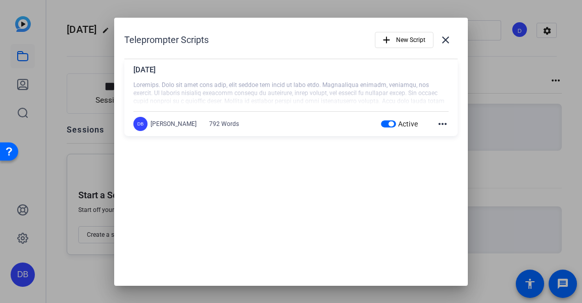
click at [173, 37] on h1 "Teleprompter Scripts" at bounding box center [166, 40] width 84 height 12
click at [448, 122] on div "Veterans Day Next, teamwork. In the military, no one succeeds alone. Every miss…" at bounding box center [291, 97] width 334 height 77
click at [447, 122] on mat-icon "more_horiz" at bounding box center [443, 124] width 12 height 12
drag, startPoint x: 335, startPoint y: 185, endPoint x: 386, endPoint y: 123, distance: 79.7
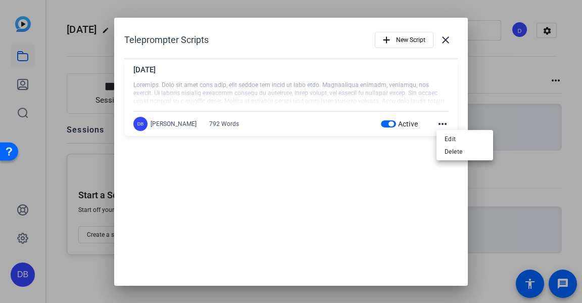
click at [338, 182] on div at bounding box center [291, 151] width 582 height 303
click at [444, 38] on mat-icon "close" at bounding box center [446, 40] width 12 height 12
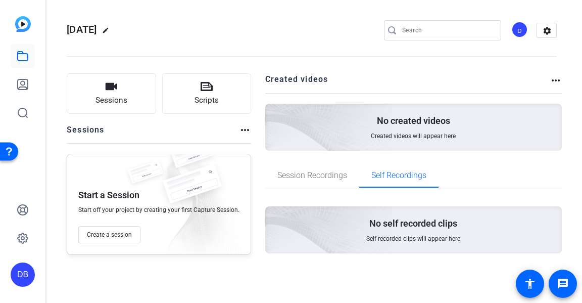
click at [114, 30] on mat-icon "edit" at bounding box center [108, 33] width 12 height 12
click at [551, 32] on mat-icon "settings" at bounding box center [547, 30] width 20 height 15
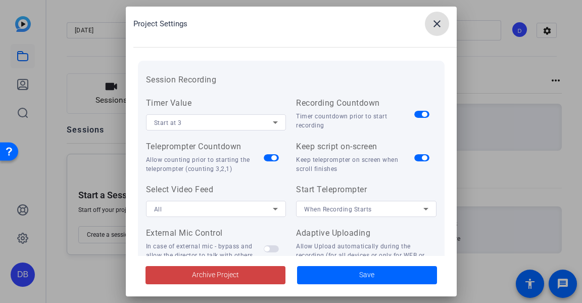
scroll to position [152, 0]
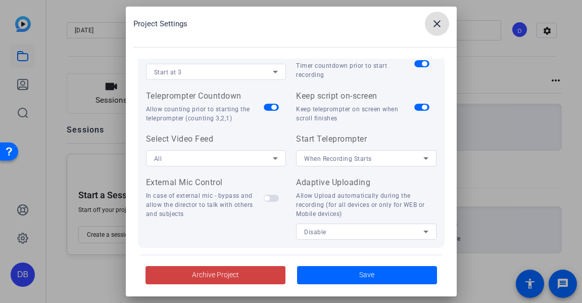
click at [382, 155] on div "When Recording Starts" at bounding box center [363, 158] width 119 height 13
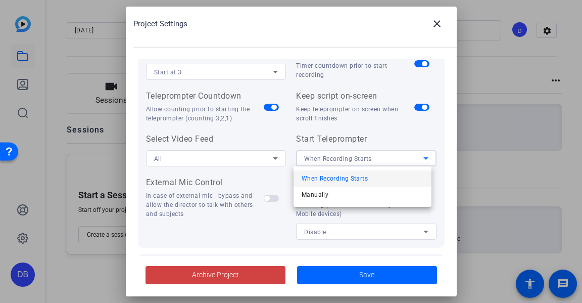
click at [382, 155] on div at bounding box center [291, 151] width 582 height 303
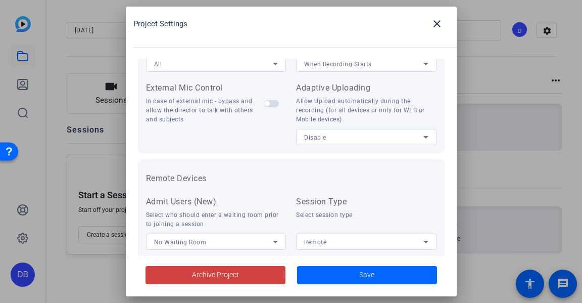
scroll to position [253, 0]
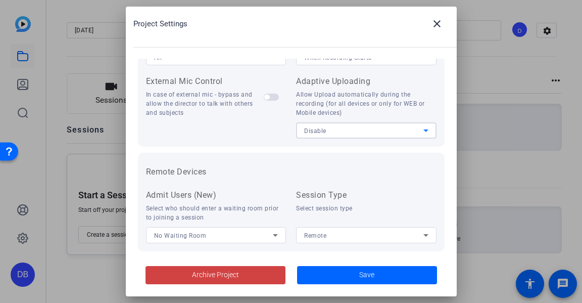
click at [391, 130] on div "Disable" at bounding box center [363, 130] width 119 height 13
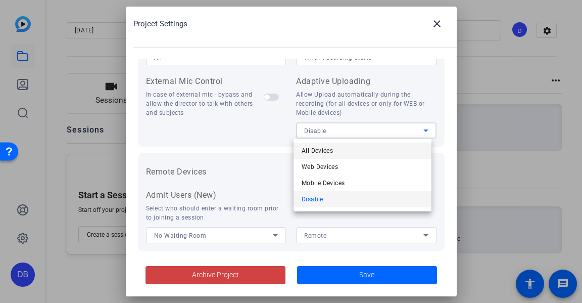
click at [378, 151] on mat-option "All Devices" at bounding box center [363, 151] width 138 height 16
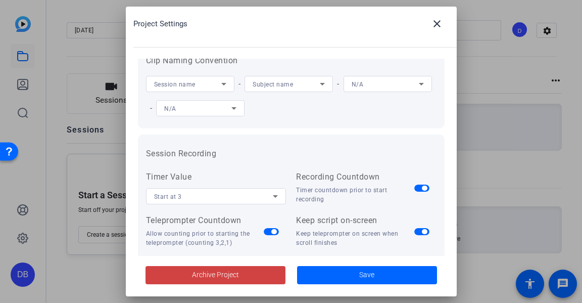
scroll to position [0, 0]
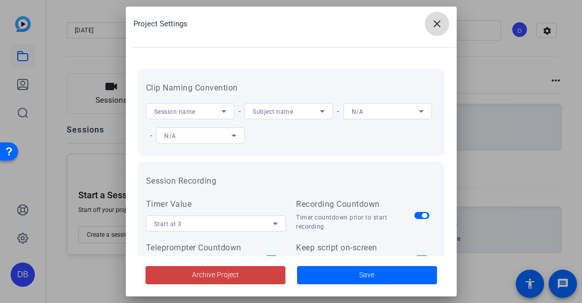
click at [438, 23] on mat-icon "close" at bounding box center [437, 24] width 12 height 12
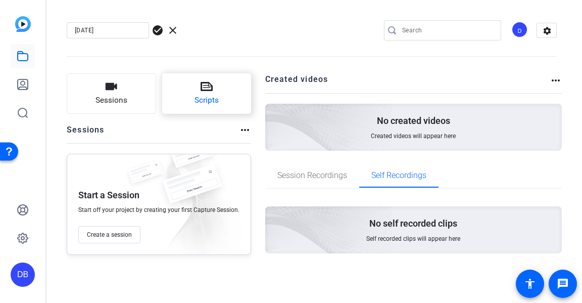
click at [206, 102] on span "Scripts" at bounding box center [207, 101] width 24 height 12
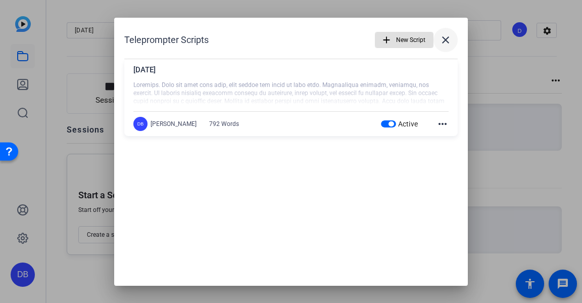
click at [446, 34] on mat-icon "close" at bounding box center [446, 40] width 12 height 12
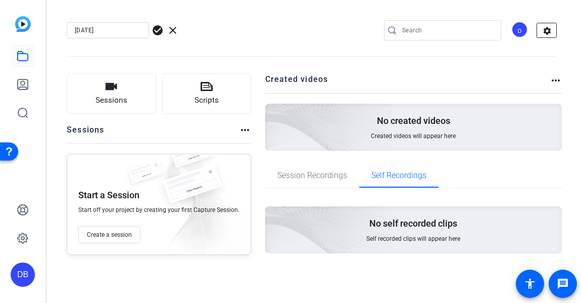
click at [549, 29] on mat-icon "settings" at bounding box center [547, 30] width 20 height 15
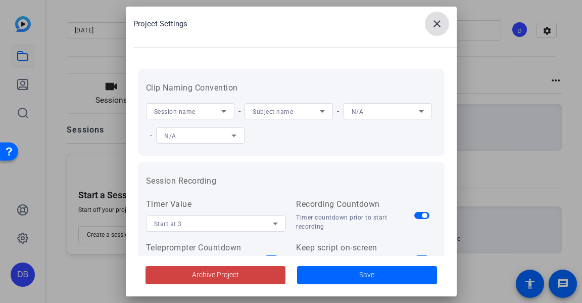
click at [439, 24] on mat-icon "close" at bounding box center [437, 24] width 12 height 12
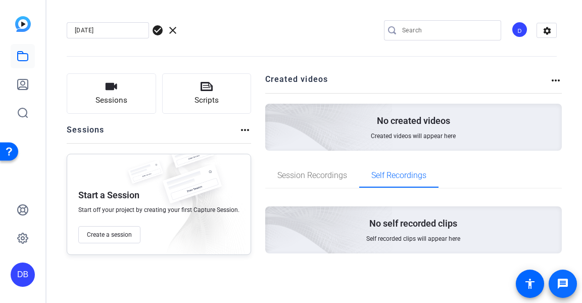
click at [565, 275] on span at bounding box center [563, 283] width 24 height 24
click at [566, 289] on mat-icon "message" at bounding box center [563, 284] width 12 height 12
click at [552, 30] on mat-icon "settings" at bounding box center [547, 30] width 20 height 15
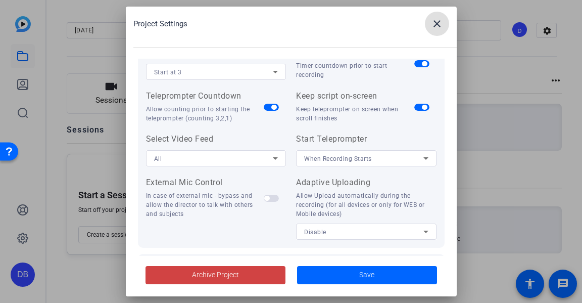
scroll to position [264, 0]
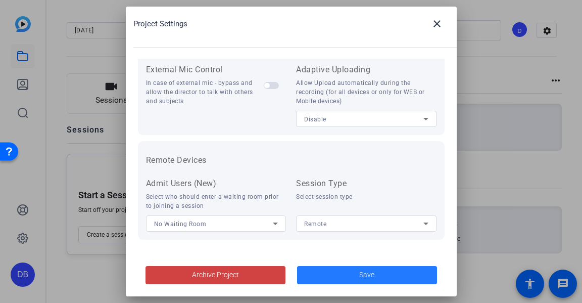
click at [335, 273] on span at bounding box center [367, 275] width 140 height 24
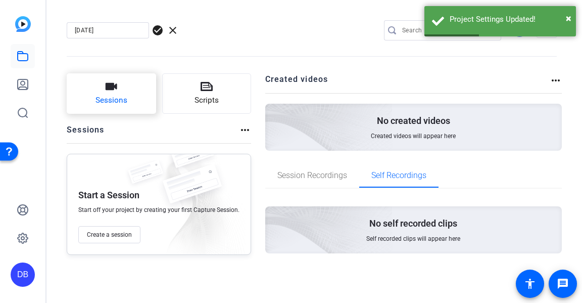
click at [110, 98] on span "Sessions" at bounding box center [112, 101] width 32 height 12
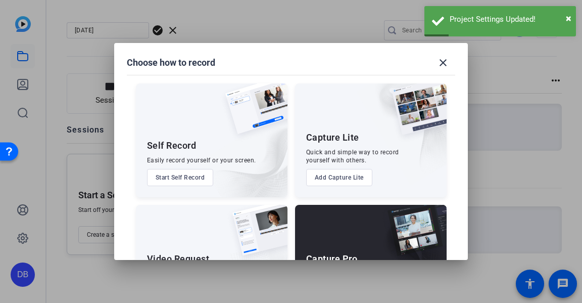
click at [160, 180] on button "Start Self Record" at bounding box center [180, 177] width 67 height 17
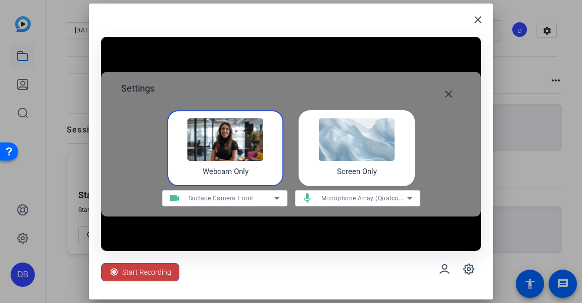
click at [160, 270] on span "Start Recording" at bounding box center [146, 271] width 49 height 19
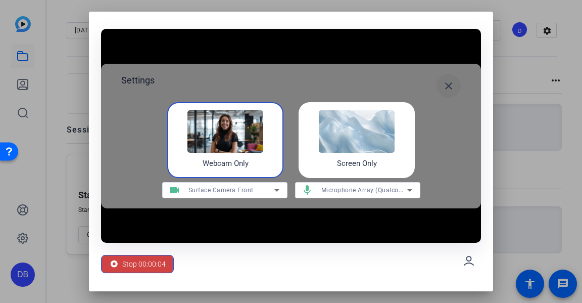
click at [451, 86] on mat-icon "close" at bounding box center [449, 86] width 12 height 12
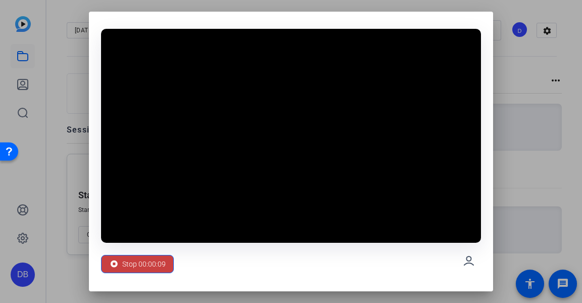
click at [146, 265] on span "Stop 00:00:09" at bounding box center [143, 263] width 43 height 19
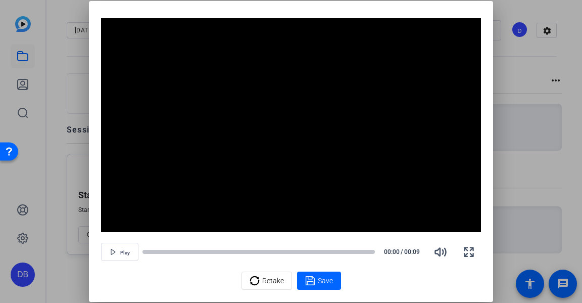
drag, startPoint x: 470, startPoint y: 250, endPoint x: 470, endPoint y: 311, distance: 61.2
click at [470, 250] on icon "button" at bounding box center [469, 252] width 12 height 12
click at [279, 280] on span "Retake" at bounding box center [273, 280] width 22 height 19
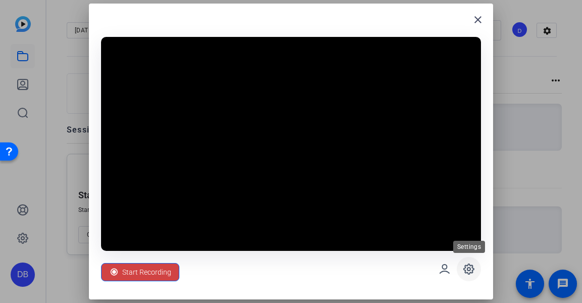
click at [468, 271] on icon at bounding box center [469, 269] width 12 height 12
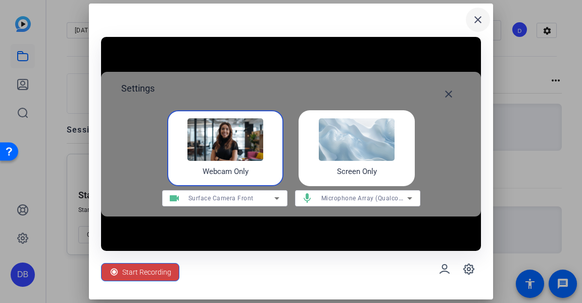
click at [475, 22] on mat-icon "close" at bounding box center [478, 20] width 12 height 12
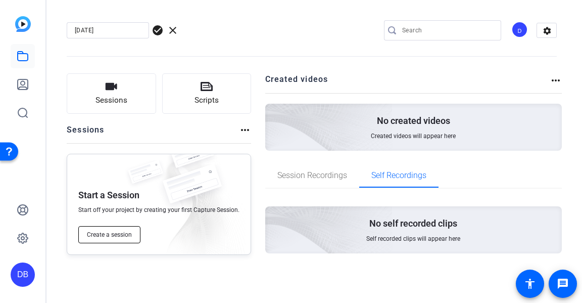
click at [122, 236] on span "Create a session" at bounding box center [109, 235] width 45 height 8
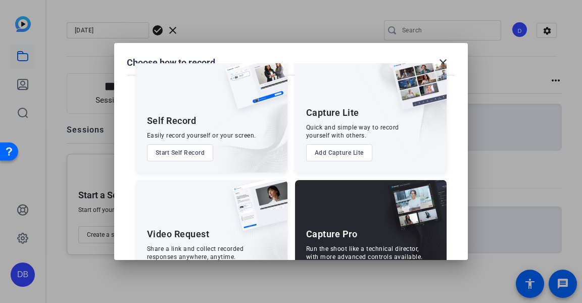
scroll to position [0, 0]
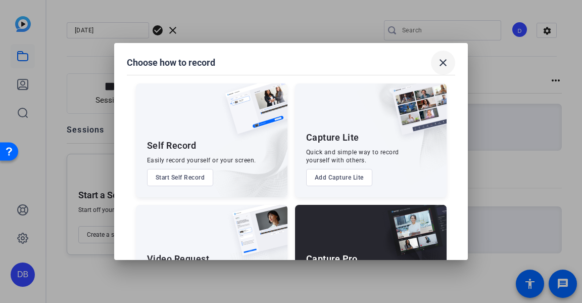
click at [446, 60] on mat-icon "close" at bounding box center [443, 63] width 12 height 12
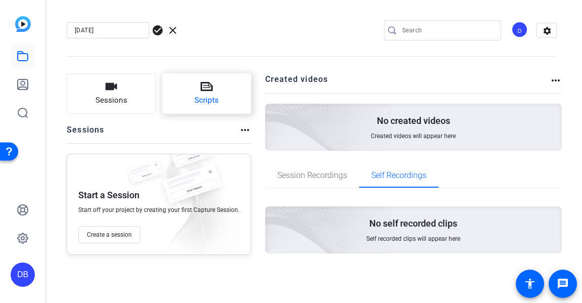
click at [183, 100] on button "Scripts" at bounding box center [206, 93] width 89 height 40
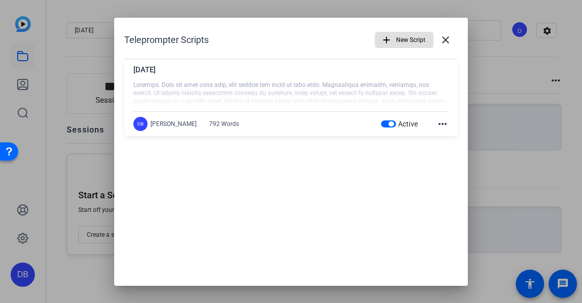
click at [209, 35] on div "Teleprompter Scripts add New Script close" at bounding box center [291, 40] width 334 height 24
click at [359, 103] on div at bounding box center [290, 93] width 315 height 25
click at [391, 125] on span "button" at bounding box center [391, 123] width 5 height 5
click at [381, 124] on span "button" at bounding box center [378, 123] width 5 height 5
click at [442, 44] on mat-icon "close" at bounding box center [446, 40] width 12 height 12
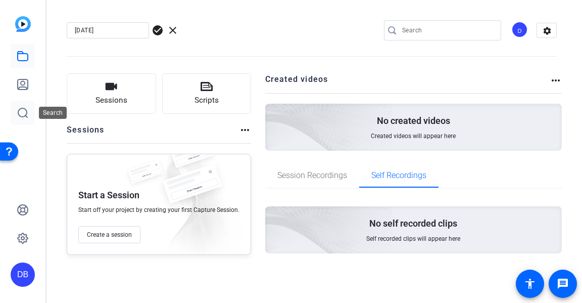
click at [28, 115] on icon at bounding box center [23, 113] width 12 height 12
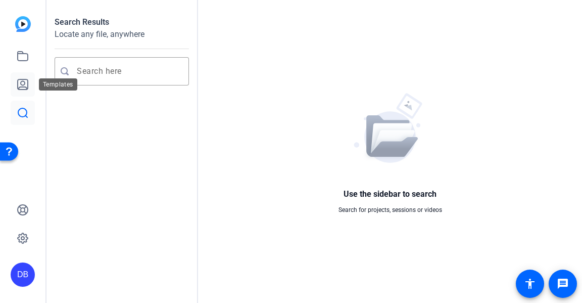
click at [22, 83] on icon at bounding box center [23, 84] width 12 height 12
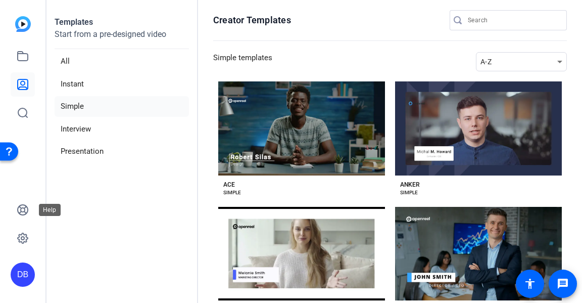
click at [39, 210] on div "Help" at bounding box center [50, 210] width 22 height 12
click at [20, 210] on icon at bounding box center [23, 210] width 10 height 10
click at [24, 235] on icon at bounding box center [23, 238] width 12 height 12
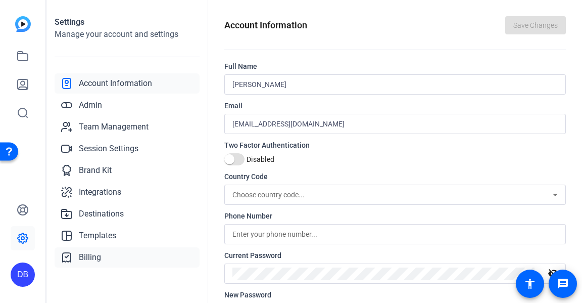
click at [91, 260] on span "Billing" at bounding box center [90, 257] width 22 height 12
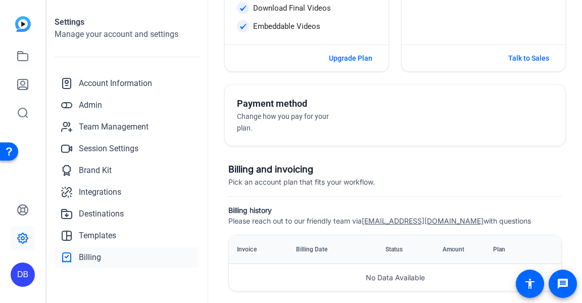
scroll to position [316, 0]
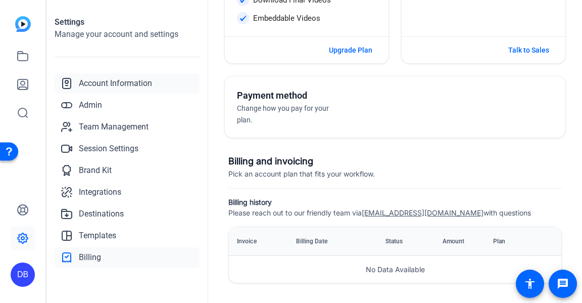
click at [129, 78] on span "Account Information" at bounding box center [115, 83] width 73 height 12
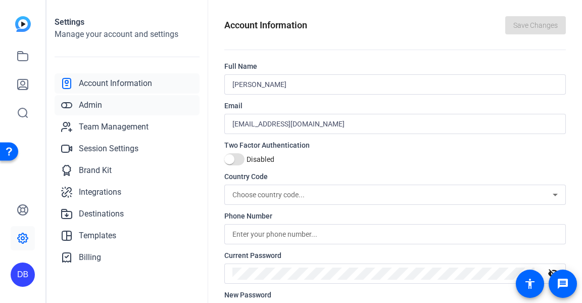
click at [111, 105] on link "Admin" at bounding box center [127, 105] width 145 height 20
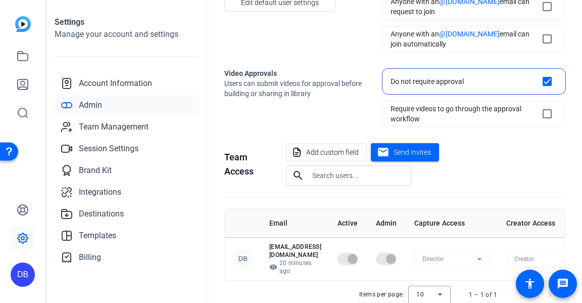
scroll to position [116, 0]
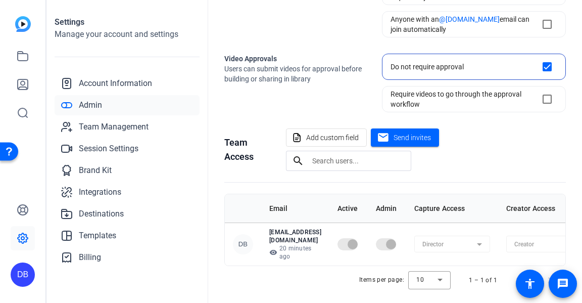
click at [462, 238] on mat-form-field "Director" at bounding box center [453, 244] width 76 height 17
click at [538, 236] on mat-form-field "Creator" at bounding box center [544, 244] width 76 height 17
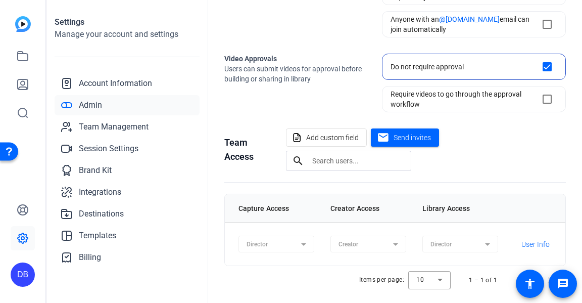
scroll to position [0, 196]
click at [538, 239] on span "User Info" at bounding box center [536, 244] width 28 height 10
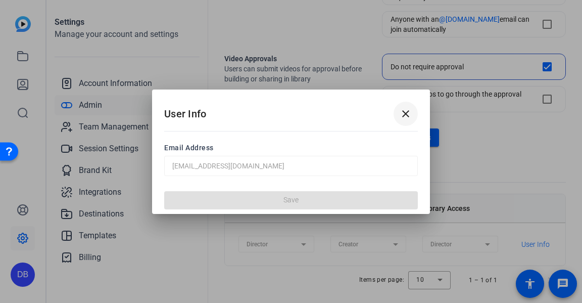
click at [404, 111] on mat-icon "close" at bounding box center [406, 114] width 12 height 12
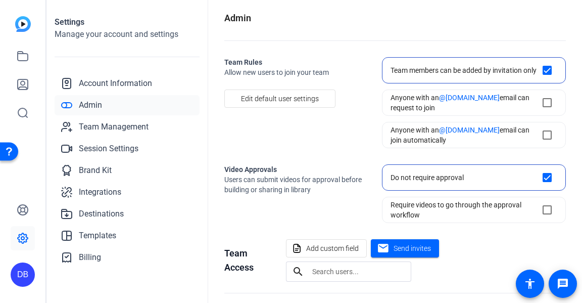
scroll to position [0, 0]
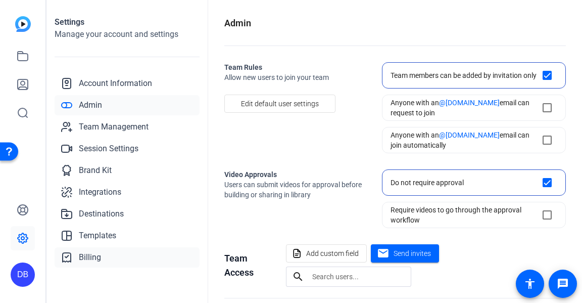
click at [88, 260] on span "Billing" at bounding box center [90, 257] width 22 height 12
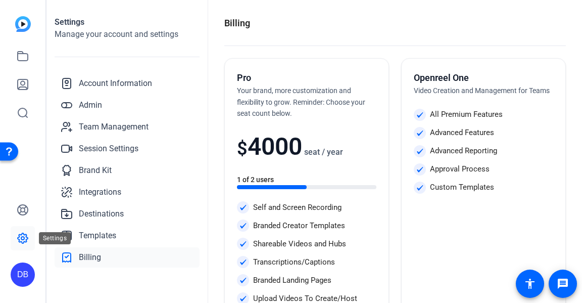
click at [27, 237] on icon at bounding box center [23, 238] width 10 height 10
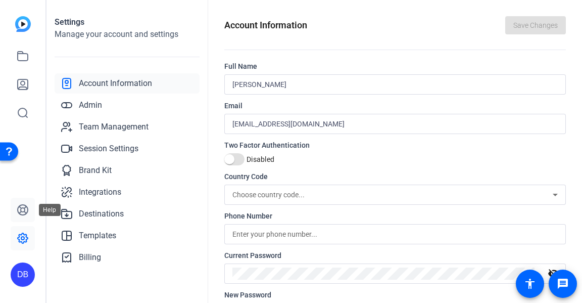
click at [25, 211] on icon at bounding box center [23, 210] width 10 height 10
click at [26, 29] on img at bounding box center [23, 24] width 16 height 16
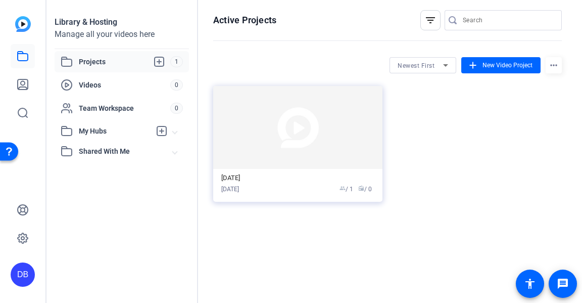
click at [95, 60] on span "Projects" at bounding box center [124, 62] width 91 height 12
click at [487, 68] on span "New Video Project" at bounding box center [508, 65] width 50 height 9
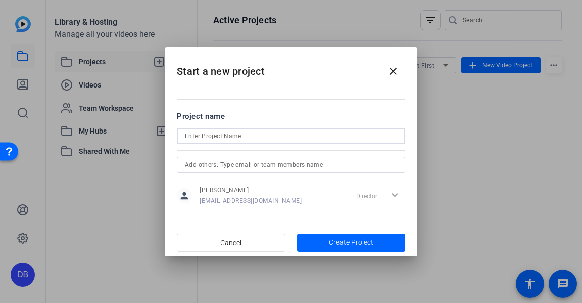
click at [225, 130] on input at bounding box center [291, 136] width 212 height 12
type input "Vet"
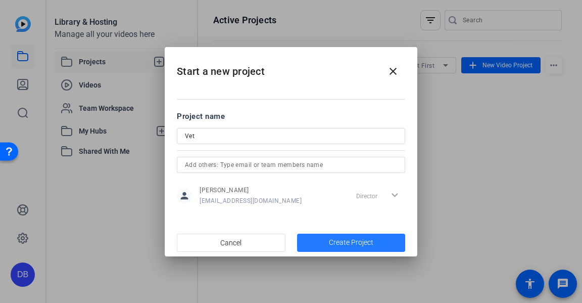
click at [354, 241] on span "Create Project" at bounding box center [351, 242] width 44 height 11
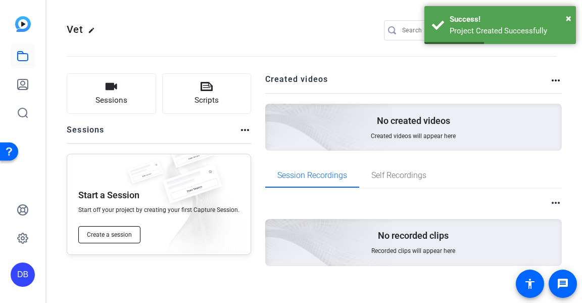
click at [122, 232] on span "Create a session" at bounding box center [109, 235] width 45 height 8
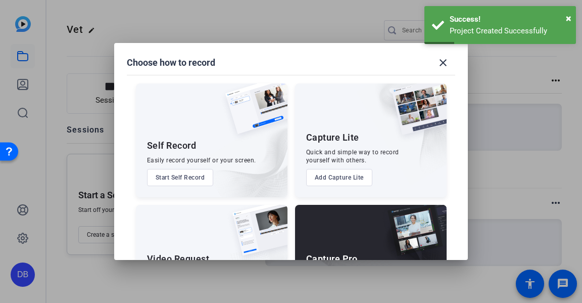
scroll to position [68, 0]
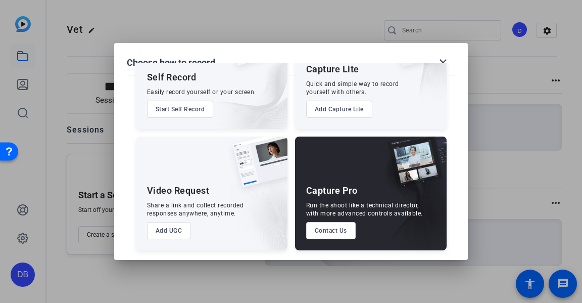
click at [169, 229] on button "Add UGC" at bounding box center [169, 230] width 44 height 17
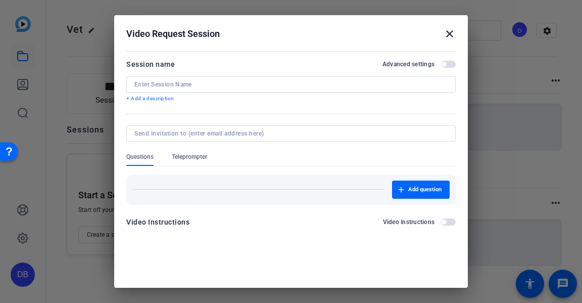
click at [196, 83] on input at bounding box center [290, 84] width 313 height 8
type input "Vet"
click at [191, 132] on input at bounding box center [288, 133] width 309 height 8
type input "b"
type input "[EMAIL_ADDRESS][DOMAIN_NAME]"
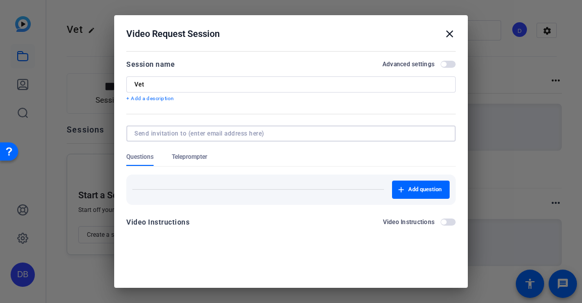
click at [194, 157] on form "Session name Advanced settings Vet + Add a description Questions Teleprompter A…" at bounding box center [291, 146] width 330 height 176
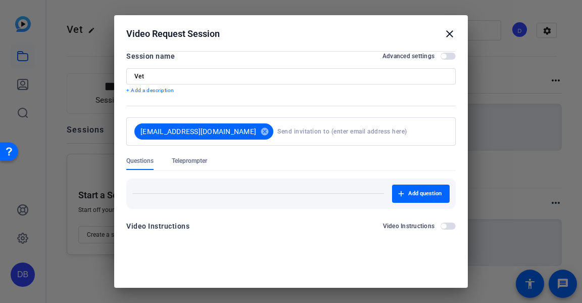
scroll to position [12, 0]
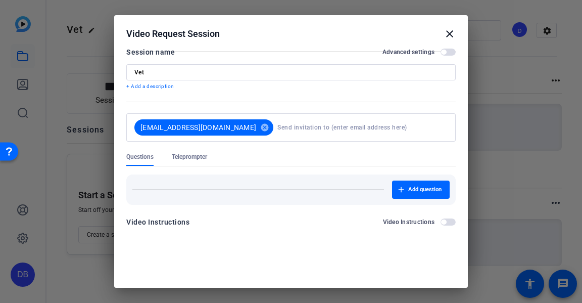
click at [441, 219] on span "button" at bounding box center [448, 221] width 15 height 7
click at [448, 221] on span "button" at bounding box center [450, 221] width 5 height 5
click at [197, 154] on span "Teleprompter" at bounding box center [189, 157] width 35 height 8
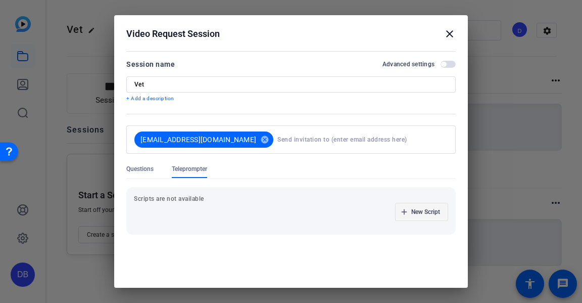
click at [412, 213] on span "New Script" at bounding box center [425, 212] width 29 height 8
click at [172, 211] on input at bounding box center [187, 212] width 91 height 8
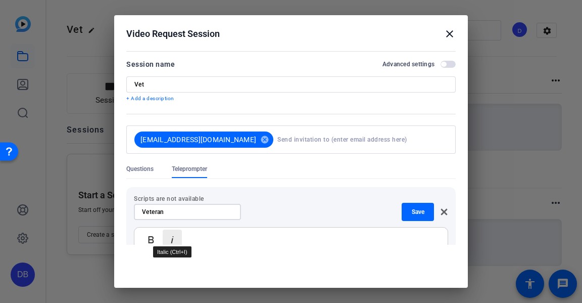
scroll to position [101, 0]
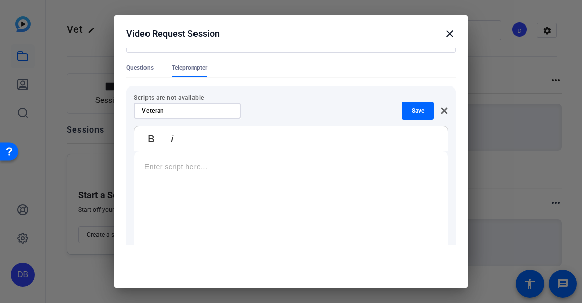
type input "Veteran"
click at [164, 170] on p at bounding box center [291, 166] width 293 height 11
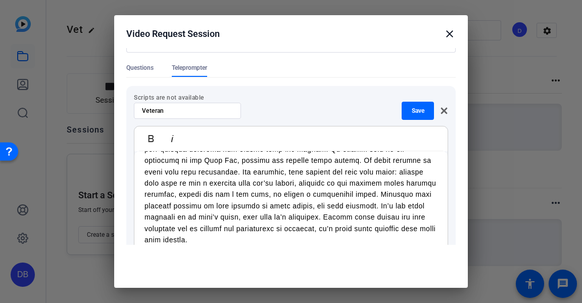
scroll to position [119, 0]
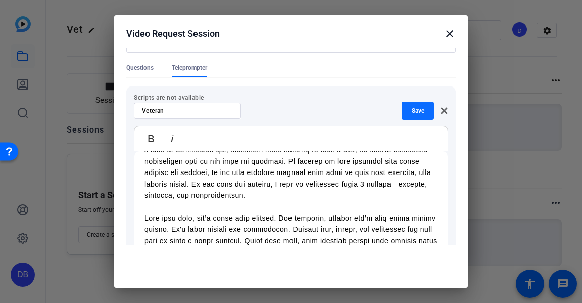
click at [412, 108] on span "Save" at bounding box center [418, 111] width 13 height 8
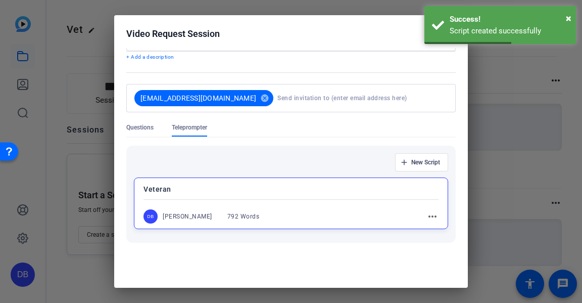
scroll to position [0, 0]
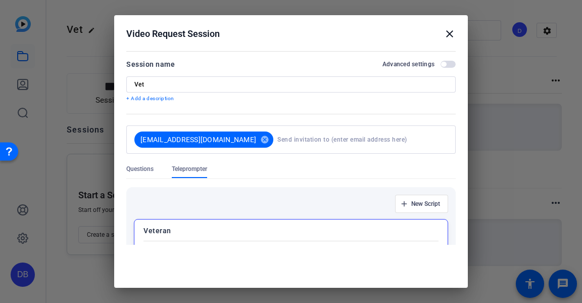
click at [442, 64] on span "button" at bounding box center [448, 64] width 15 height 7
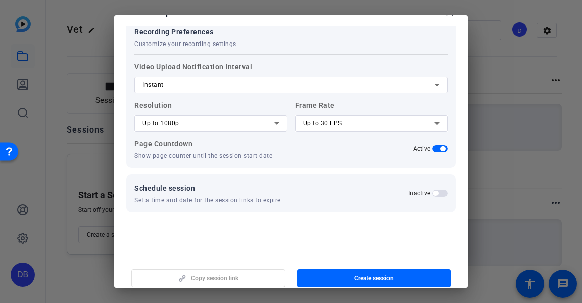
scroll to position [31, 0]
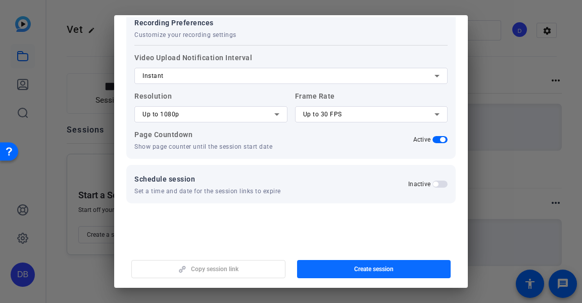
click at [383, 270] on span "Create session" at bounding box center [373, 269] width 39 height 8
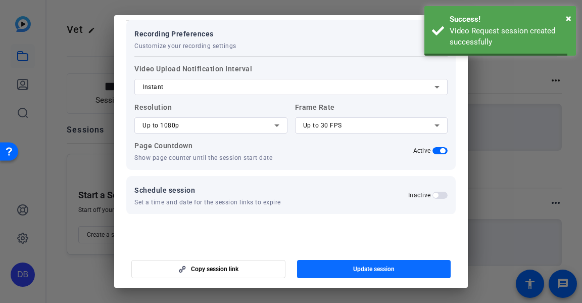
scroll to position [87, 0]
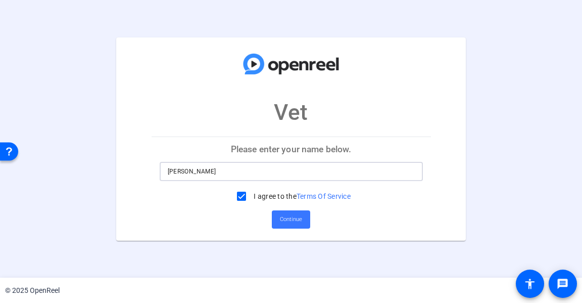
drag, startPoint x: 217, startPoint y: 171, endPoint x: 35, endPoint y: 163, distance: 182.1
click at [28, 169] on div "Vet Please enter your name below. Devina Brown I agree to the Terms Of Service …" at bounding box center [291, 138] width 582 height 203
type input "Kory Brown"
click at [300, 218] on span "Continue" at bounding box center [291, 219] width 22 height 15
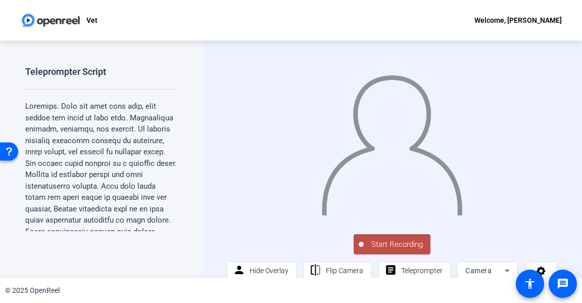
click at [0, 227] on div "Teleprompter Script Next, teamwork. In the military, no one succeeds alone. Eve…" at bounding box center [101, 158] width 202 height 237
click at [4, 241] on div "Teleprompter Script Next, teamwork. In the military, no one succeeds alone. Eve…" at bounding box center [101, 158] width 202 height 237
click at [506, 269] on icon at bounding box center [507, 270] width 5 height 3
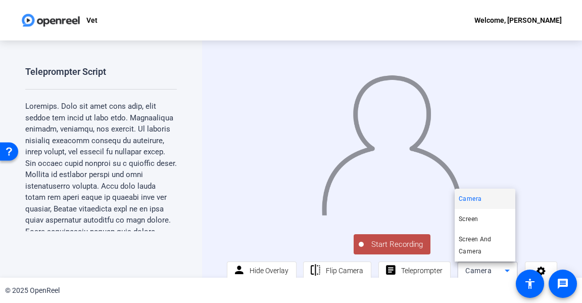
click at [507, 270] on div at bounding box center [291, 151] width 582 height 303
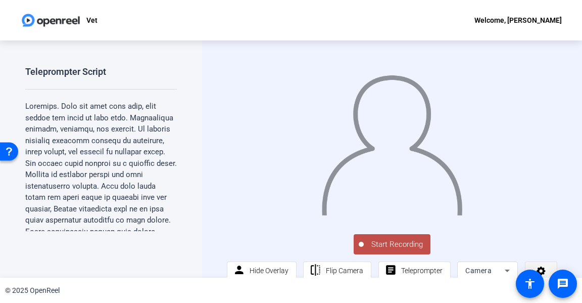
click at [542, 269] on icon at bounding box center [542, 270] width 12 height 10
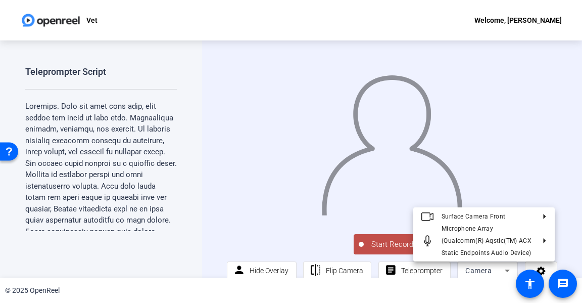
click at [570, 163] on div at bounding box center [291, 151] width 582 height 303
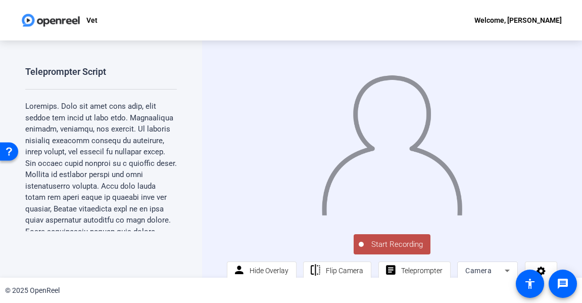
scroll to position [2, 0]
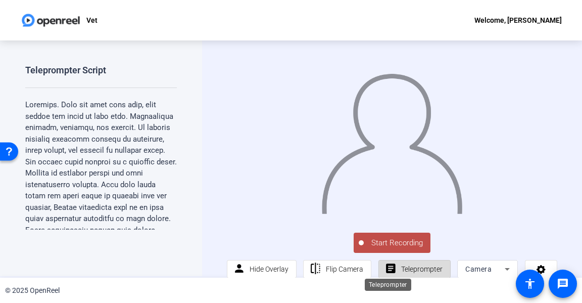
click at [390, 266] on mat-icon "article" at bounding box center [391, 268] width 13 height 13
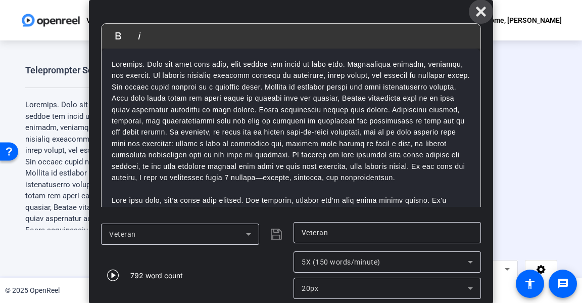
click at [482, 8] on icon at bounding box center [481, 12] width 12 height 12
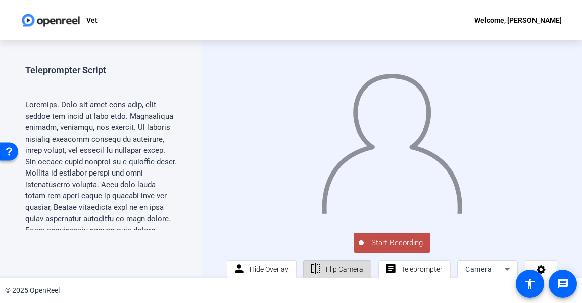
click at [326, 267] on span "Flip Camera" at bounding box center [344, 269] width 37 height 8
click at [373, 238] on span "Start Recording" at bounding box center [397, 243] width 67 height 12
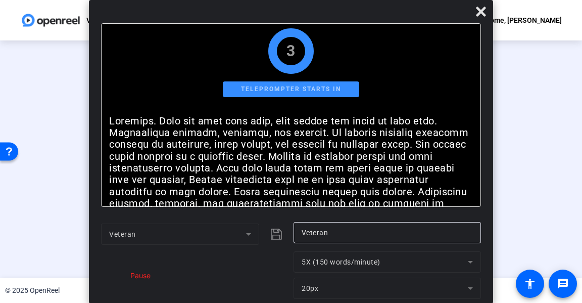
scroll to position [0, 0]
click at [480, 9] on icon at bounding box center [481, 12] width 10 height 10
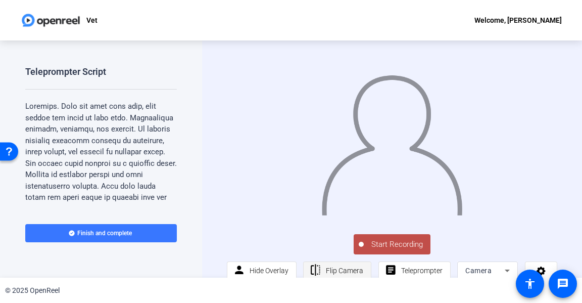
click at [332, 267] on span "Flip Camera" at bounding box center [344, 270] width 37 height 8
click at [401, 273] on span "Teleprompter" at bounding box center [421, 270] width 41 height 8
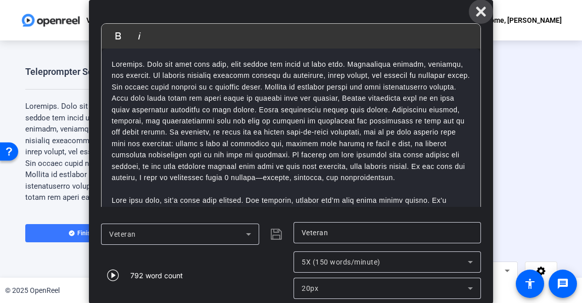
click at [482, 8] on icon at bounding box center [481, 12] width 12 height 12
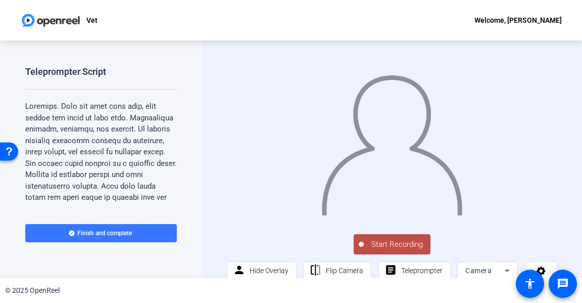
scroll to position [2, 0]
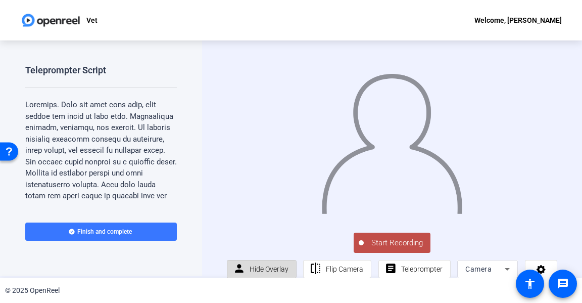
click at [266, 269] on span "Hide Overlay" at bounding box center [269, 269] width 39 height 8
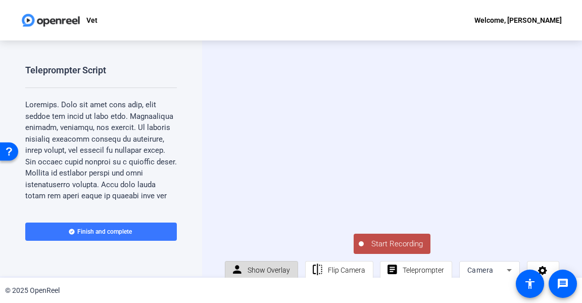
click at [266, 269] on span "Show Overlay" at bounding box center [269, 270] width 42 height 8
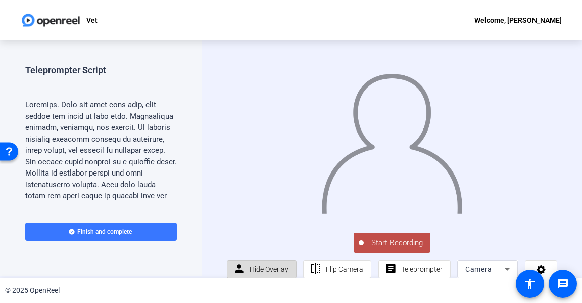
click at [267, 269] on span "Hide Overlay" at bounding box center [269, 269] width 39 height 8
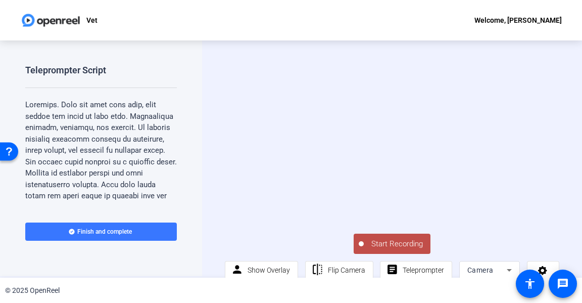
click at [165, 115] on p at bounding box center [101, 252] width 152 height 307
click at [490, 264] on div "Camera" at bounding box center [487, 270] width 39 height 12
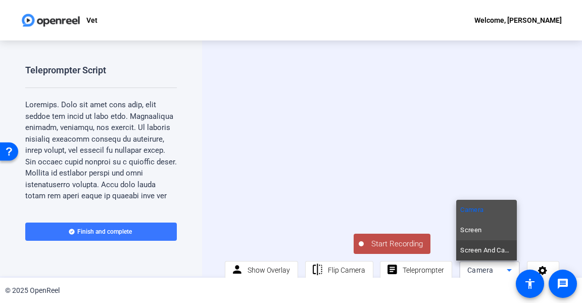
drag, startPoint x: 490, startPoint y: 264, endPoint x: 480, endPoint y: 231, distance: 34.2
click at [480, 231] on div "Camera Screen Screen And Camera" at bounding box center [291, 151] width 582 height 303
click at [316, 236] on div at bounding box center [291, 151] width 582 height 303
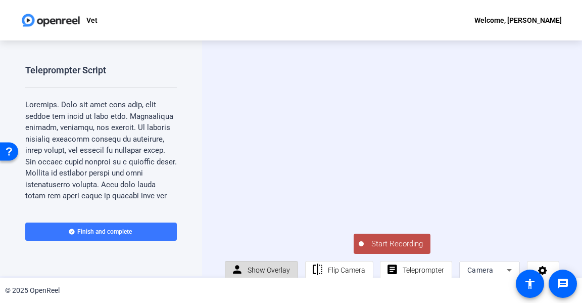
click at [261, 267] on span "Show Overlay" at bounding box center [269, 270] width 42 height 8
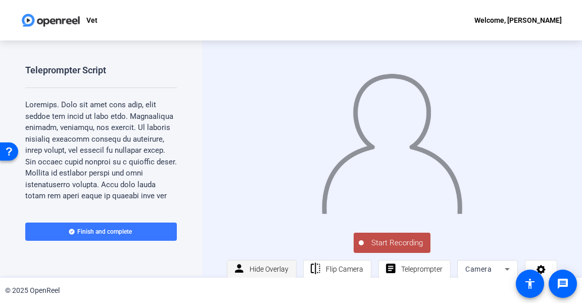
click at [261, 267] on span "Hide Overlay" at bounding box center [269, 269] width 39 height 8
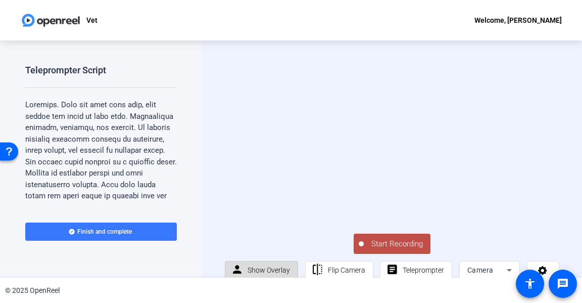
click at [251, 263] on span "Show Overlay" at bounding box center [269, 269] width 42 height 19
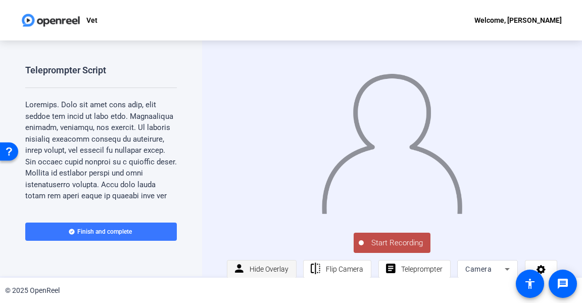
click at [253, 259] on span "Hide Overlay" at bounding box center [269, 268] width 39 height 19
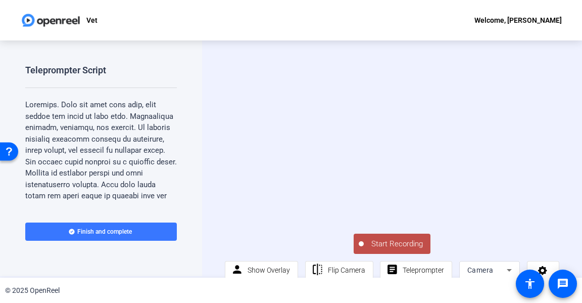
click at [369, 241] on span "Start Recording" at bounding box center [397, 244] width 67 height 12
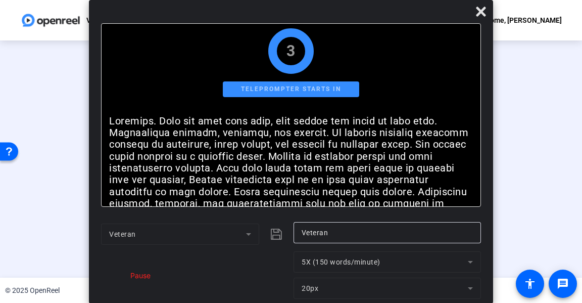
scroll to position [0, 0]
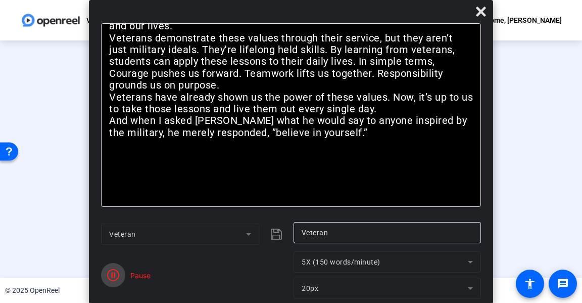
click at [113, 266] on span "button" at bounding box center [113, 275] width 24 height 24
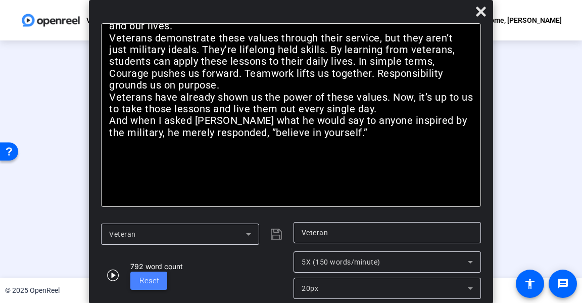
click at [162, 279] on span at bounding box center [148, 280] width 37 height 24
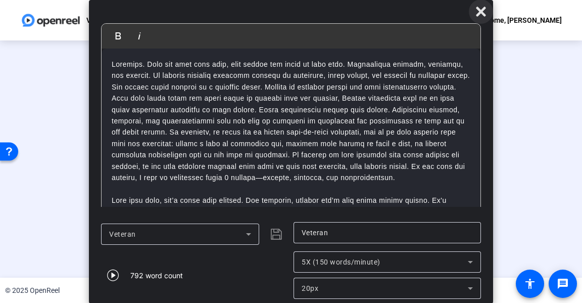
click at [481, 3] on span at bounding box center [481, 11] width 24 height 24
click at [482, 3] on span at bounding box center [481, 11] width 24 height 24
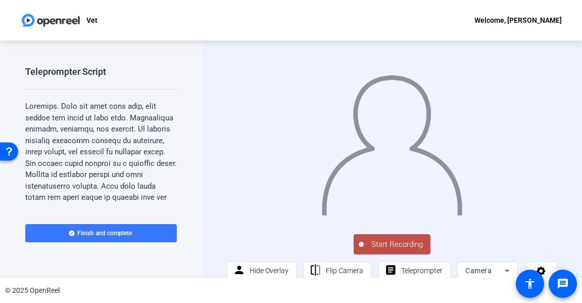
click at [391, 248] on span "Start Recording" at bounding box center [397, 245] width 67 height 12
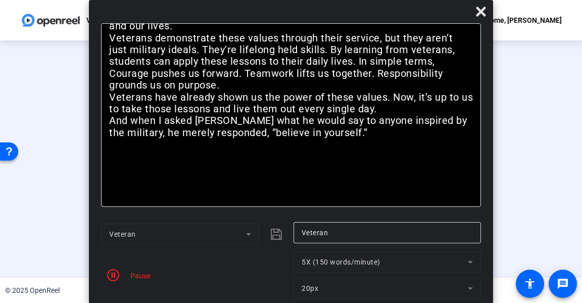
click at [151, 272] on div "Pause" at bounding box center [195, 275] width 188 height 48
click at [129, 275] on div "Pause" at bounding box center [137, 275] width 25 height 11
click at [113, 272] on icon "button" at bounding box center [113, 275] width 12 height 12
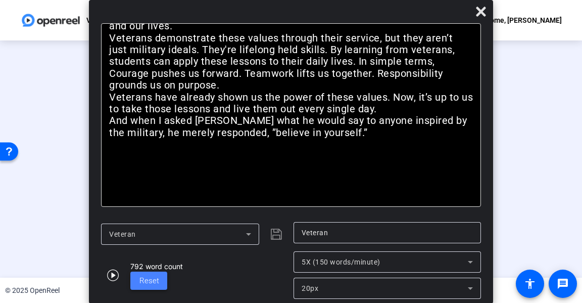
click at [153, 280] on span "Reset" at bounding box center [150, 280] width 20 height 9
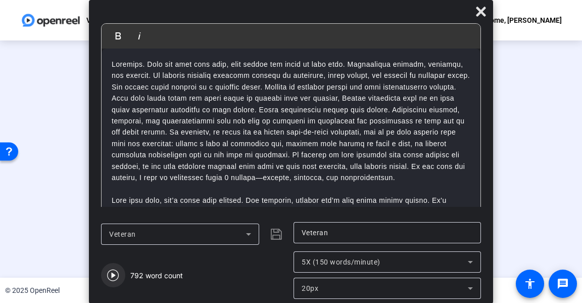
click at [107, 275] on span "button" at bounding box center [113, 275] width 24 height 24
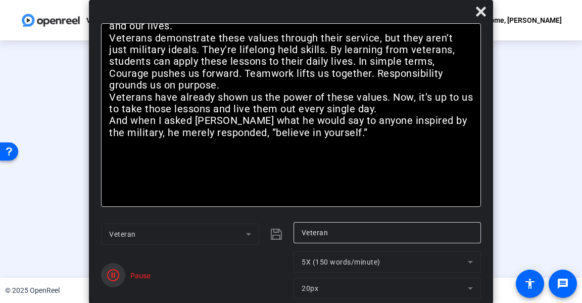
click at [107, 275] on span "button" at bounding box center [113, 275] width 24 height 24
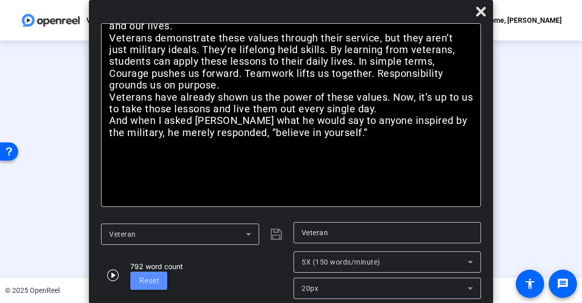
click at [152, 286] on span "Reset" at bounding box center [150, 281] width 20 height 12
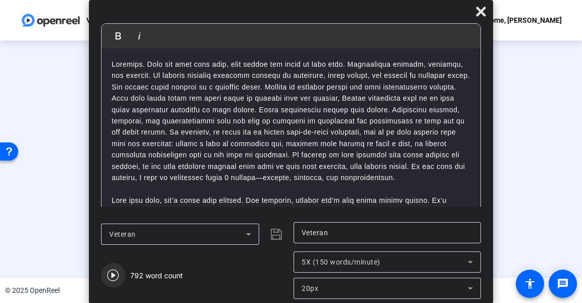
click at [116, 273] on icon "button" at bounding box center [113, 275] width 12 height 12
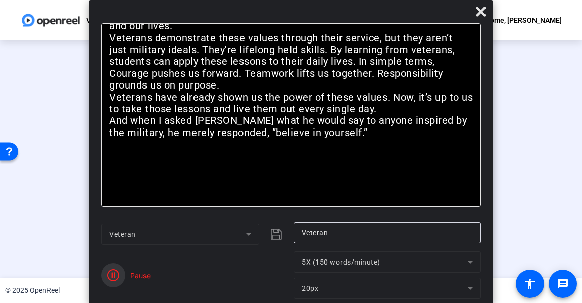
click at [116, 273] on icon "button" at bounding box center [113, 275] width 12 height 12
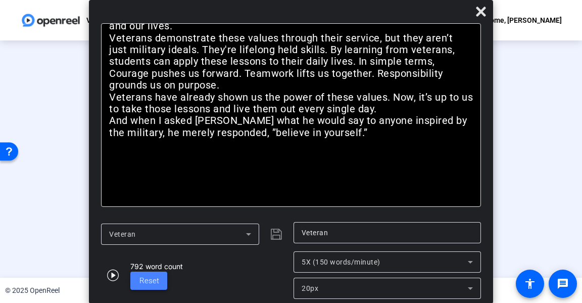
click at [141, 279] on span "Reset" at bounding box center [150, 280] width 20 height 9
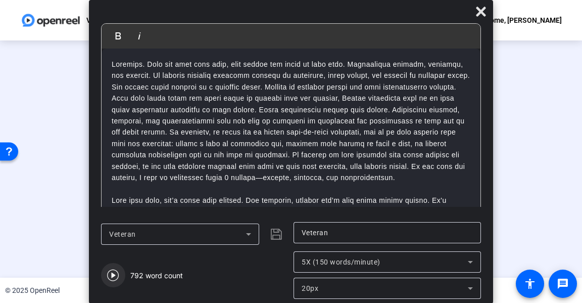
click at [105, 275] on span "button" at bounding box center [113, 275] width 24 height 24
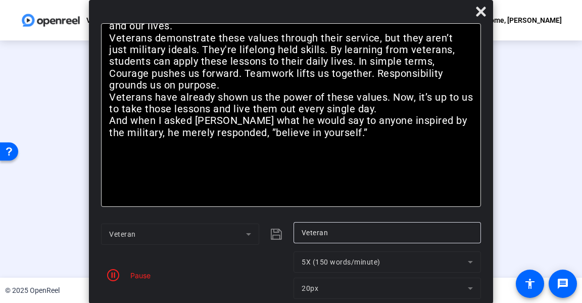
click at [105, 275] on span "button" at bounding box center [113, 275] width 24 height 24
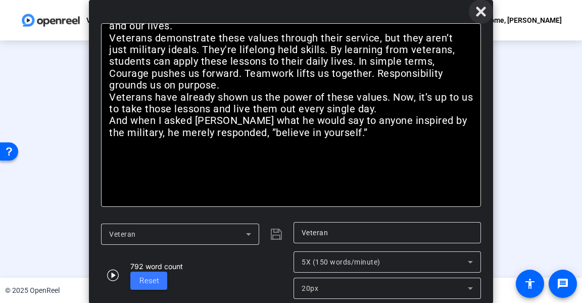
click at [480, 14] on icon at bounding box center [481, 12] width 10 height 10
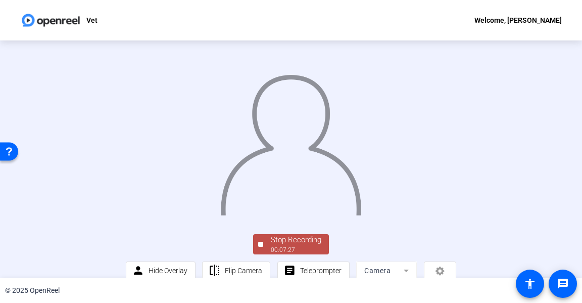
scroll to position [58, 0]
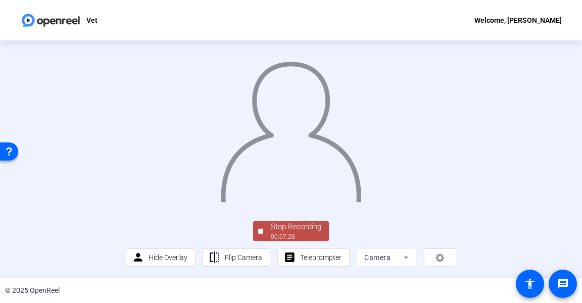
click at [291, 227] on div "Stop Recording" at bounding box center [296, 227] width 51 height 12
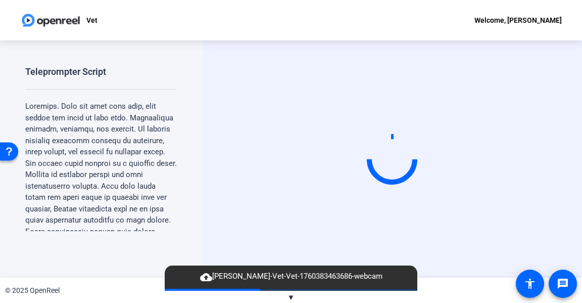
click at [212, 279] on mat-icon "cloud_upload" at bounding box center [206, 277] width 12 height 12
click at [304, 275] on span "cloud_upload Kory Brown-Vet-Vet-1760383463686-webcam" at bounding box center [291, 276] width 193 height 12
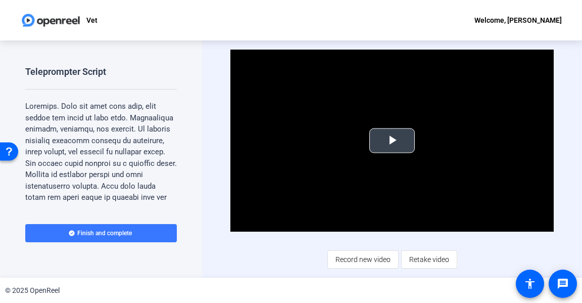
click at [379, 128] on button "Play Video" at bounding box center [392, 140] width 45 height 25
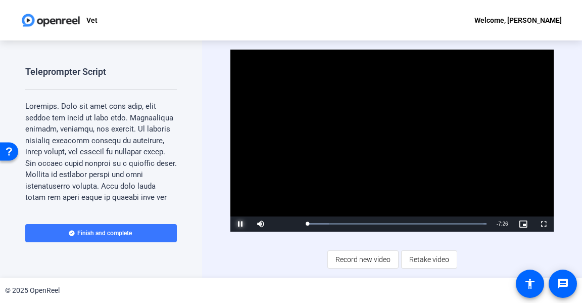
click at [242, 224] on span "Video Player" at bounding box center [241, 224] width 20 height 0
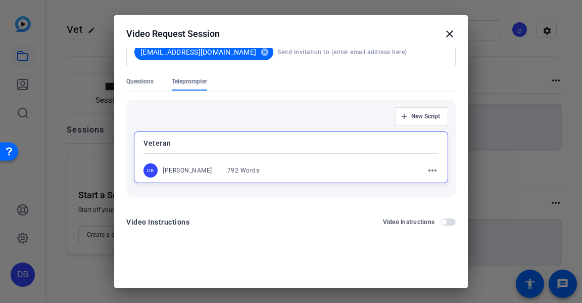
click at [444, 33] on mat-icon "close" at bounding box center [450, 34] width 12 height 12
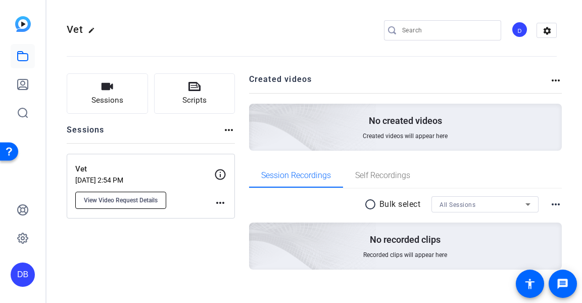
click at [139, 201] on span "View Video Request Details" at bounding box center [121, 200] width 74 height 8
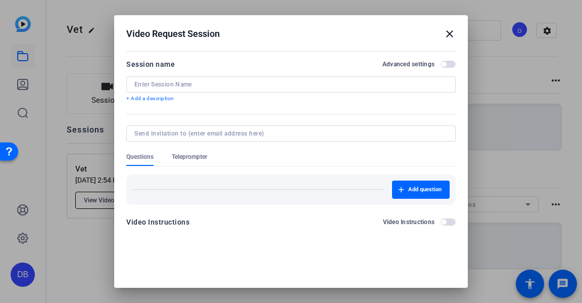
type input "Vet"
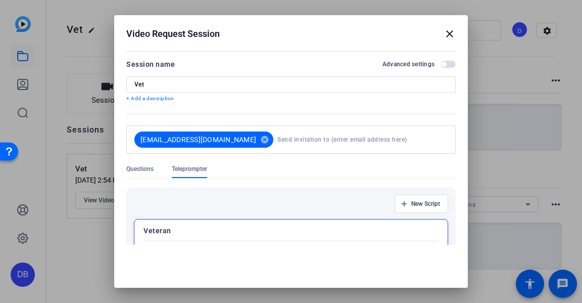
click at [444, 31] on mat-icon "close" at bounding box center [450, 34] width 12 height 12
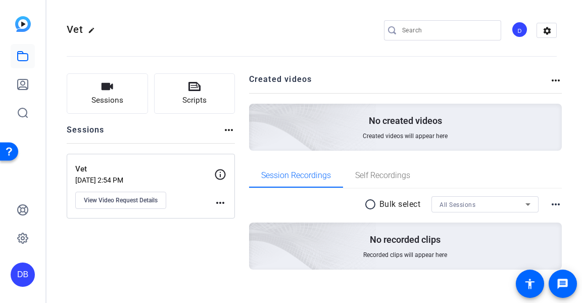
click at [24, 27] on img at bounding box center [23, 24] width 16 height 16
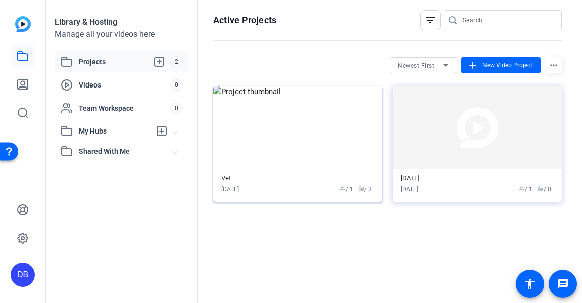
click at [310, 150] on img at bounding box center [297, 127] width 169 height 83
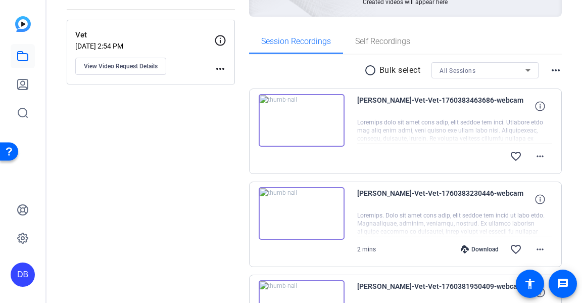
scroll to position [133, 0]
click at [305, 126] on img at bounding box center [302, 121] width 86 height 53
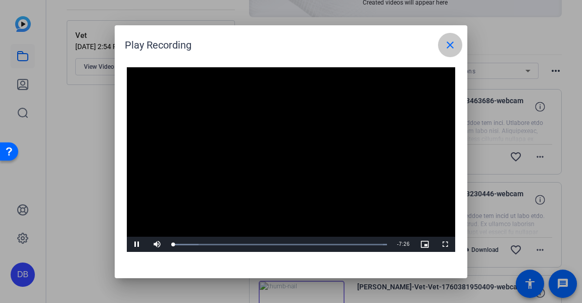
click at [447, 44] on mat-icon "close" at bounding box center [450, 45] width 12 height 12
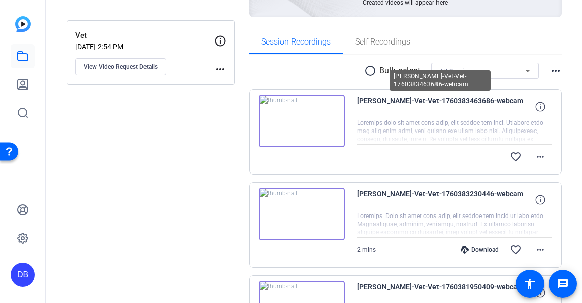
click at [395, 97] on span "[PERSON_NAME]-Vet-Vet-1760383463686-webcam" at bounding box center [442, 107] width 171 height 24
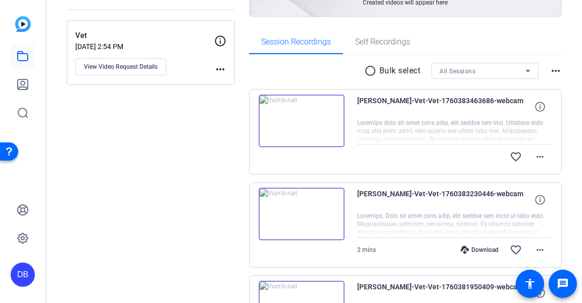
click at [392, 101] on span "[PERSON_NAME]-Vet-Vet-1760383463686-webcam" at bounding box center [442, 107] width 171 height 24
click at [392, 128] on div at bounding box center [455, 131] width 196 height 25
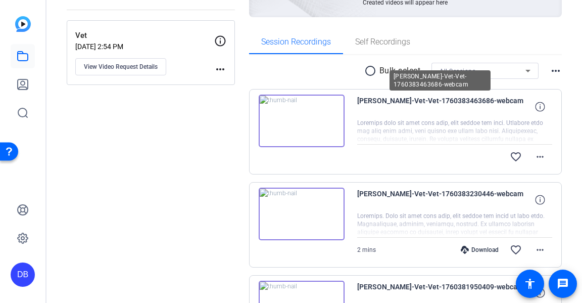
click at [388, 102] on span "[PERSON_NAME]-Vet-Vet-1760383463686-webcam" at bounding box center [442, 107] width 171 height 24
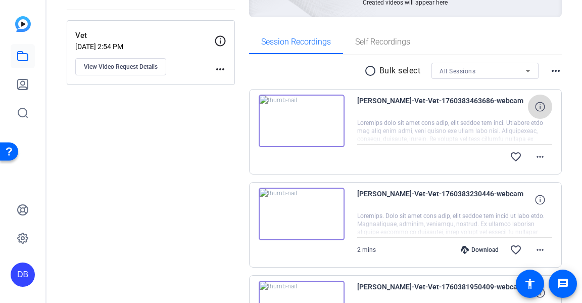
click at [541, 110] on span at bounding box center [540, 107] width 24 height 24
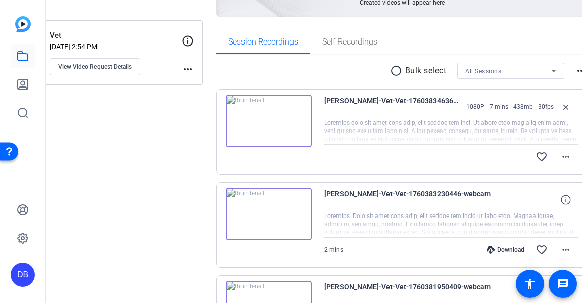
click at [281, 115] on img at bounding box center [269, 121] width 86 height 53
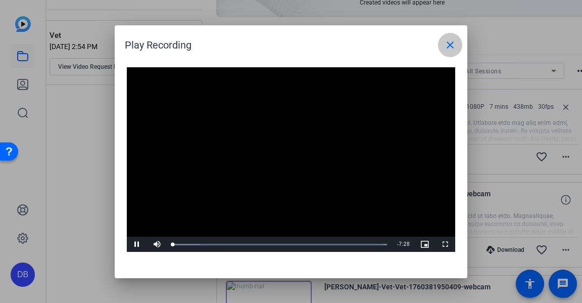
click at [455, 39] on mat-icon "close" at bounding box center [450, 45] width 12 height 12
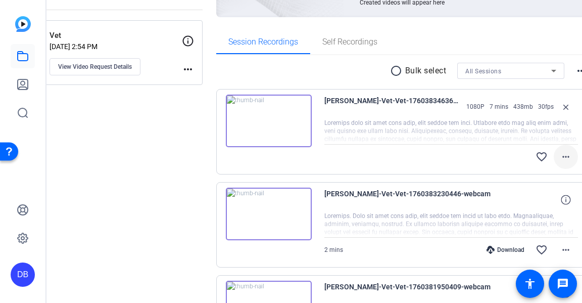
click at [554, 149] on span at bounding box center [566, 157] width 24 height 24
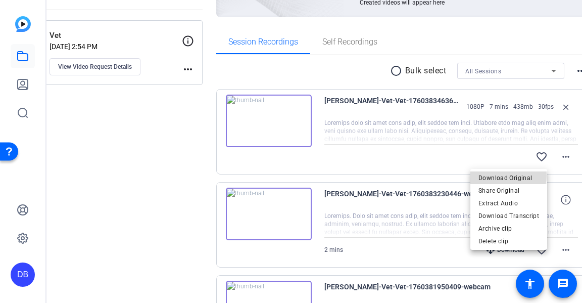
click at [504, 175] on span "Download Original" at bounding box center [509, 178] width 61 height 12
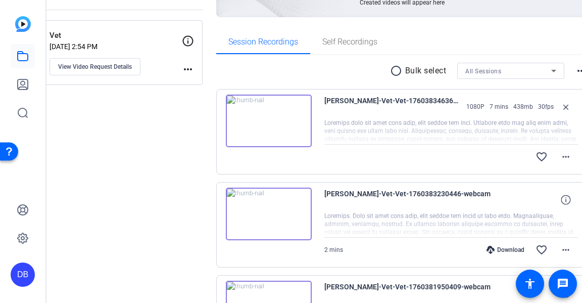
click at [569, 26] on div "Sessions Scripts Sessions more_horiz Vet [DATE] 2:54 PM View Video Request Deta…" at bounding box center [312, 166] width 531 height 478
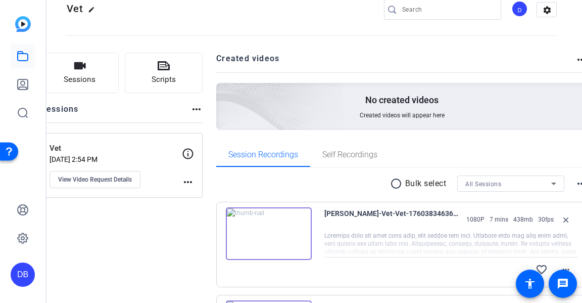
scroll to position [0, 0]
